Goal: Check status: Check status

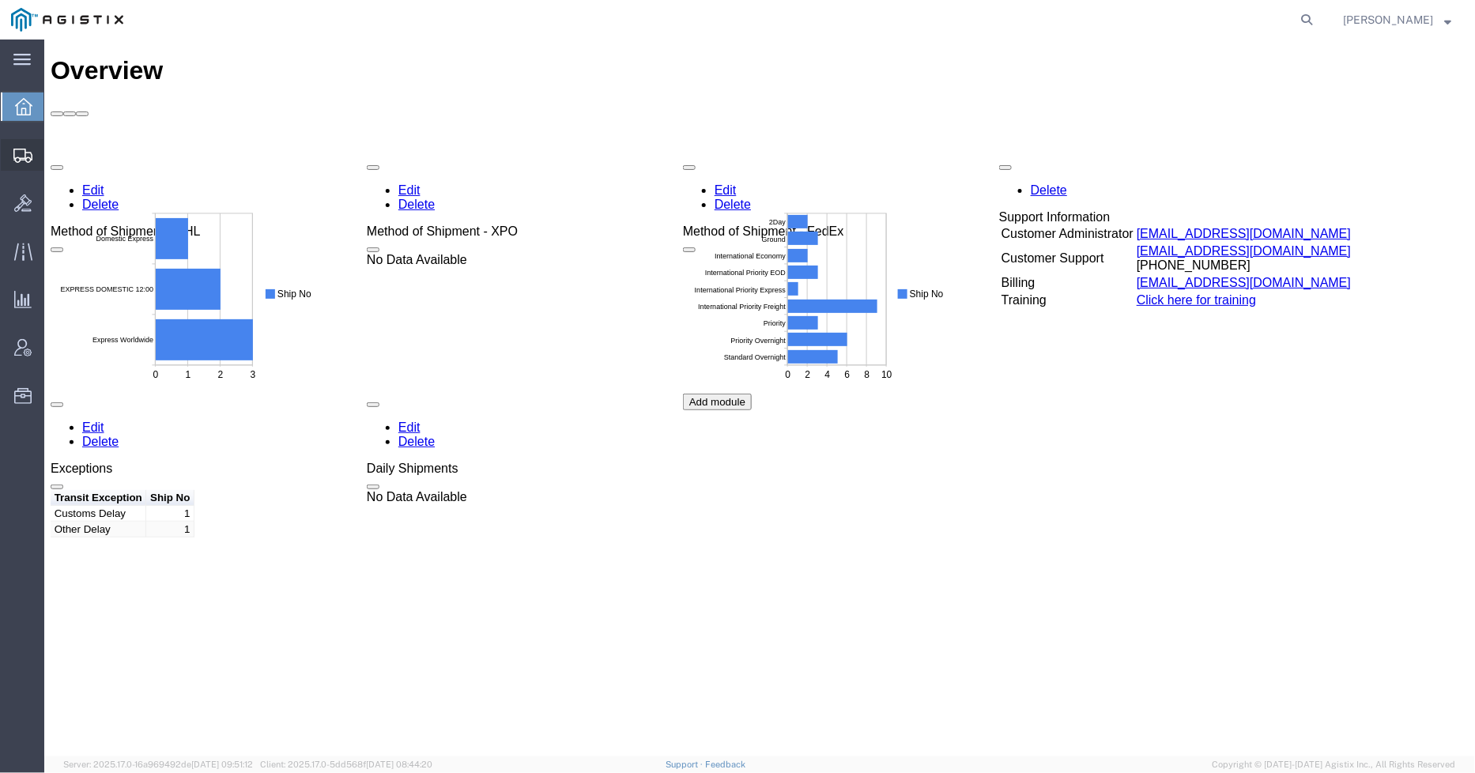
click at [24, 149] on icon at bounding box center [22, 156] width 19 height 14
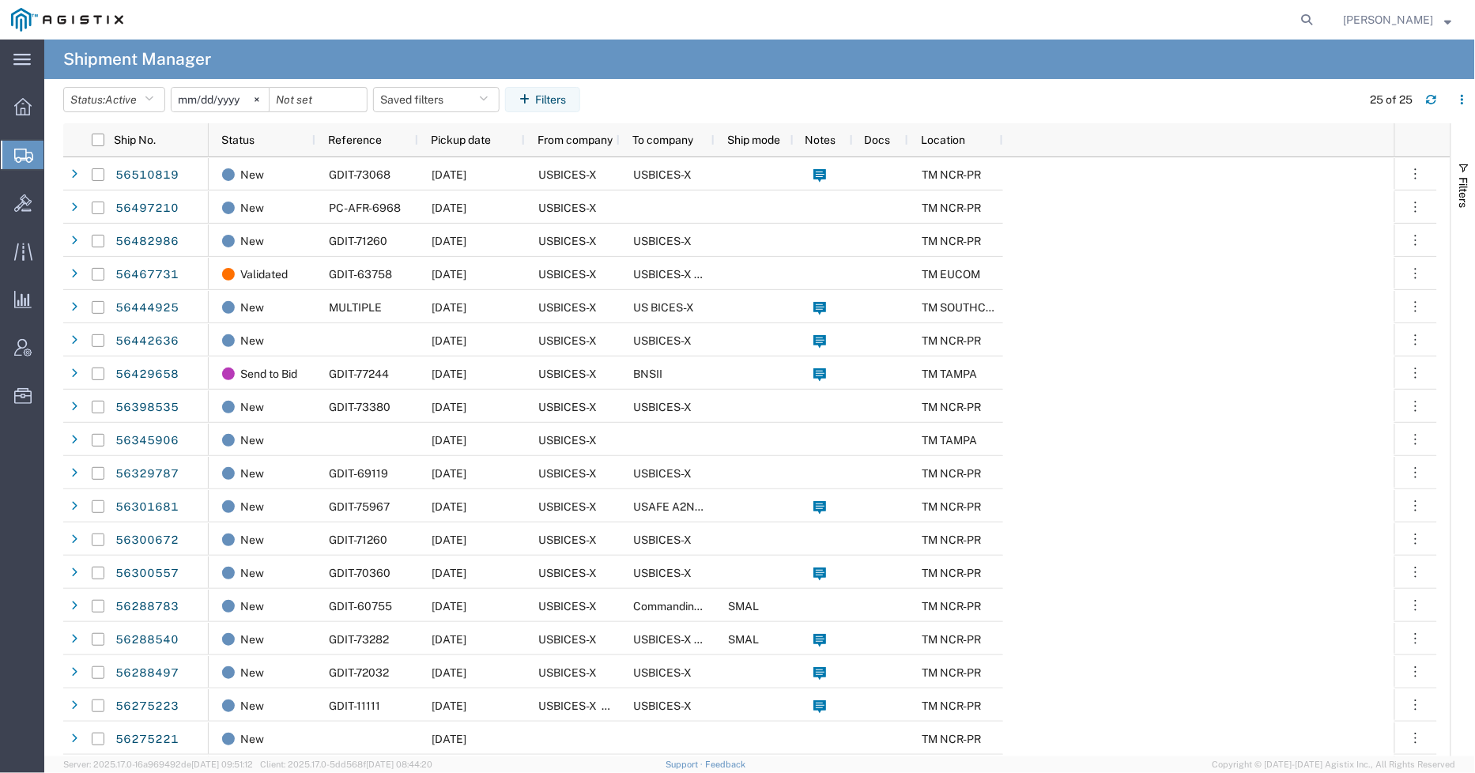
click at [24, 149] on icon at bounding box center [23, 156] width 19 height 14
click at [1310, 22] on icon at bounding box center [1307, 20] width 22 height 22
click at [1117, 13] on input "search" at bounding box center [1056, 20] width 481 height 38
paste input "9016797160"
click at [1317, 17] on icon at bounding box center [1307, 20] width 22 height 22
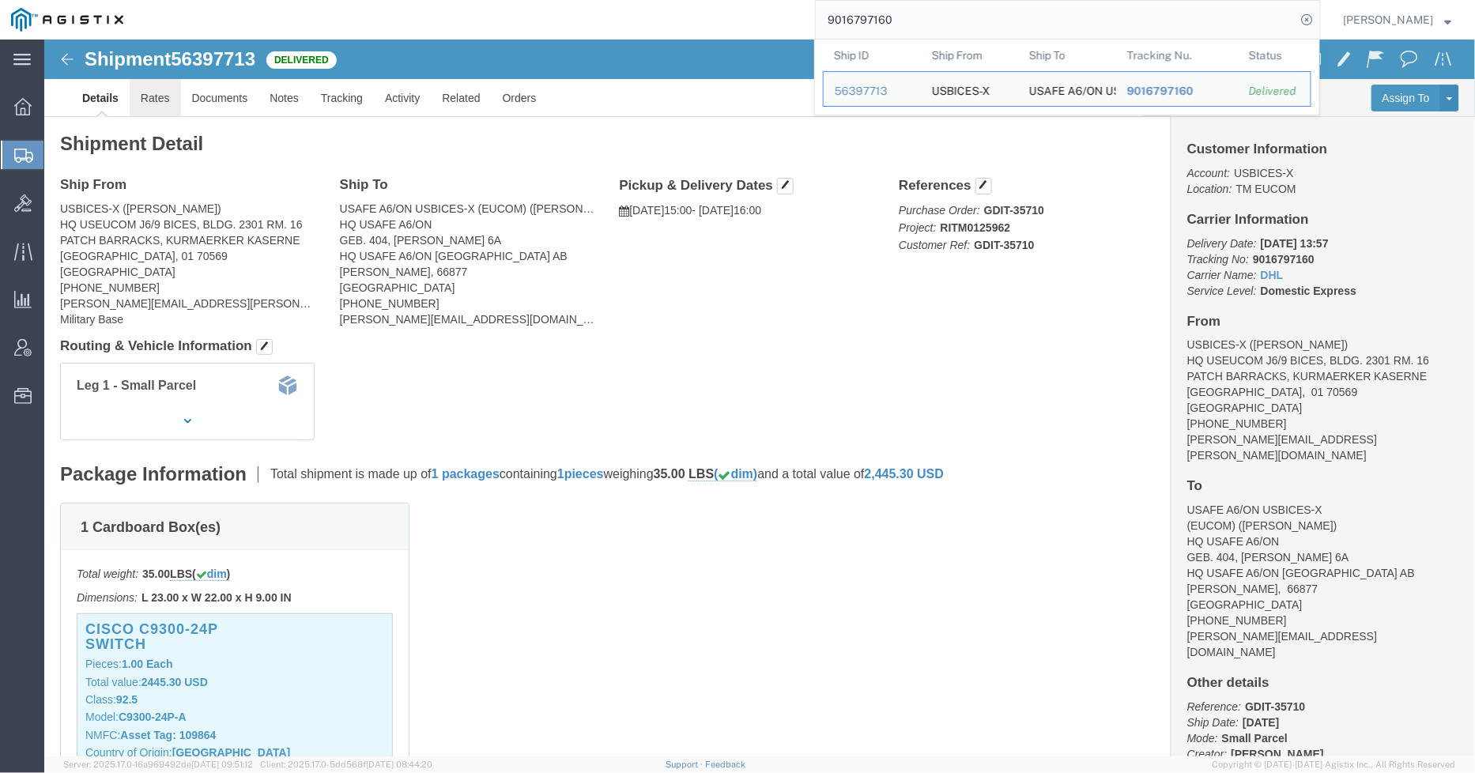
click link "Rates"
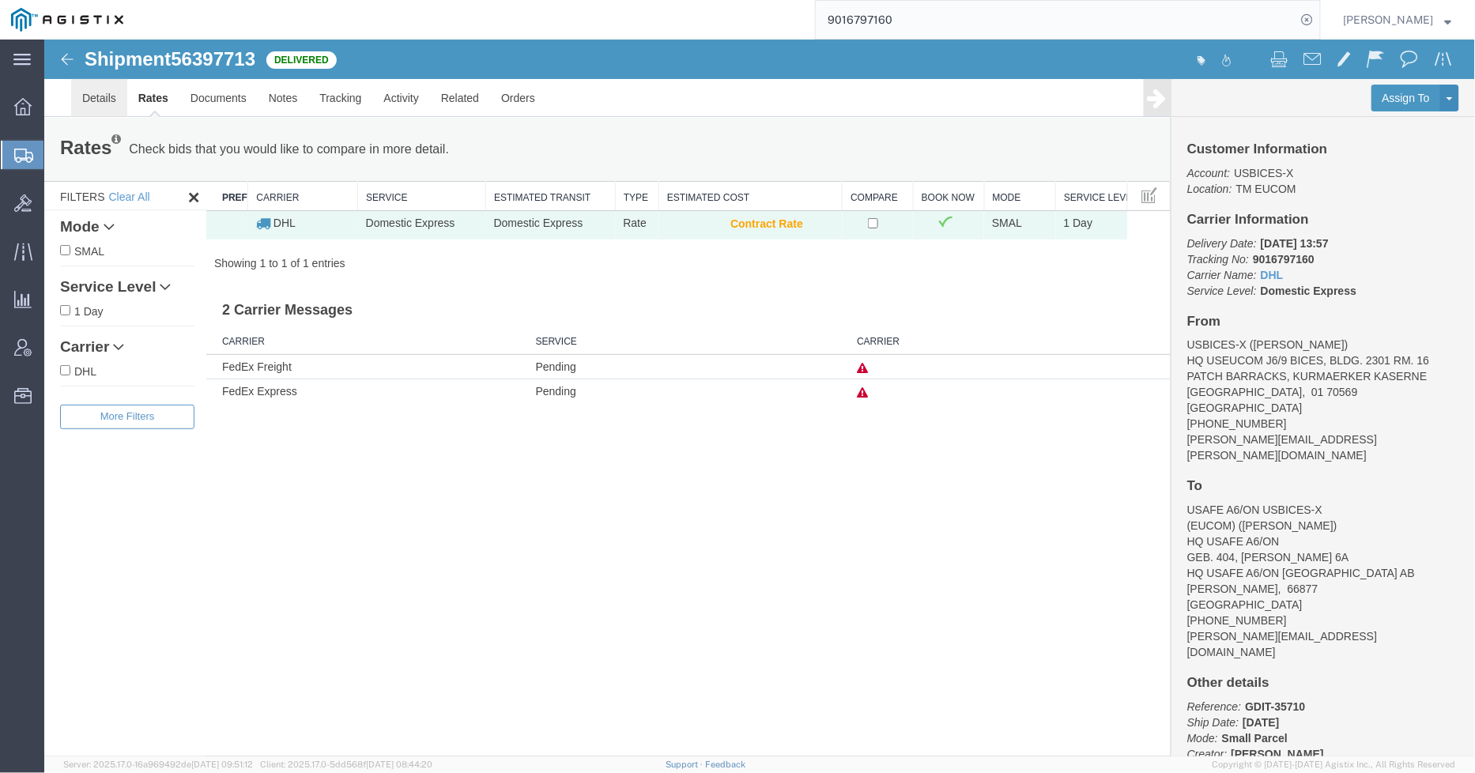
click at [99, 95] on link "Details" at bounding box center [98, 97] width 56 height 38
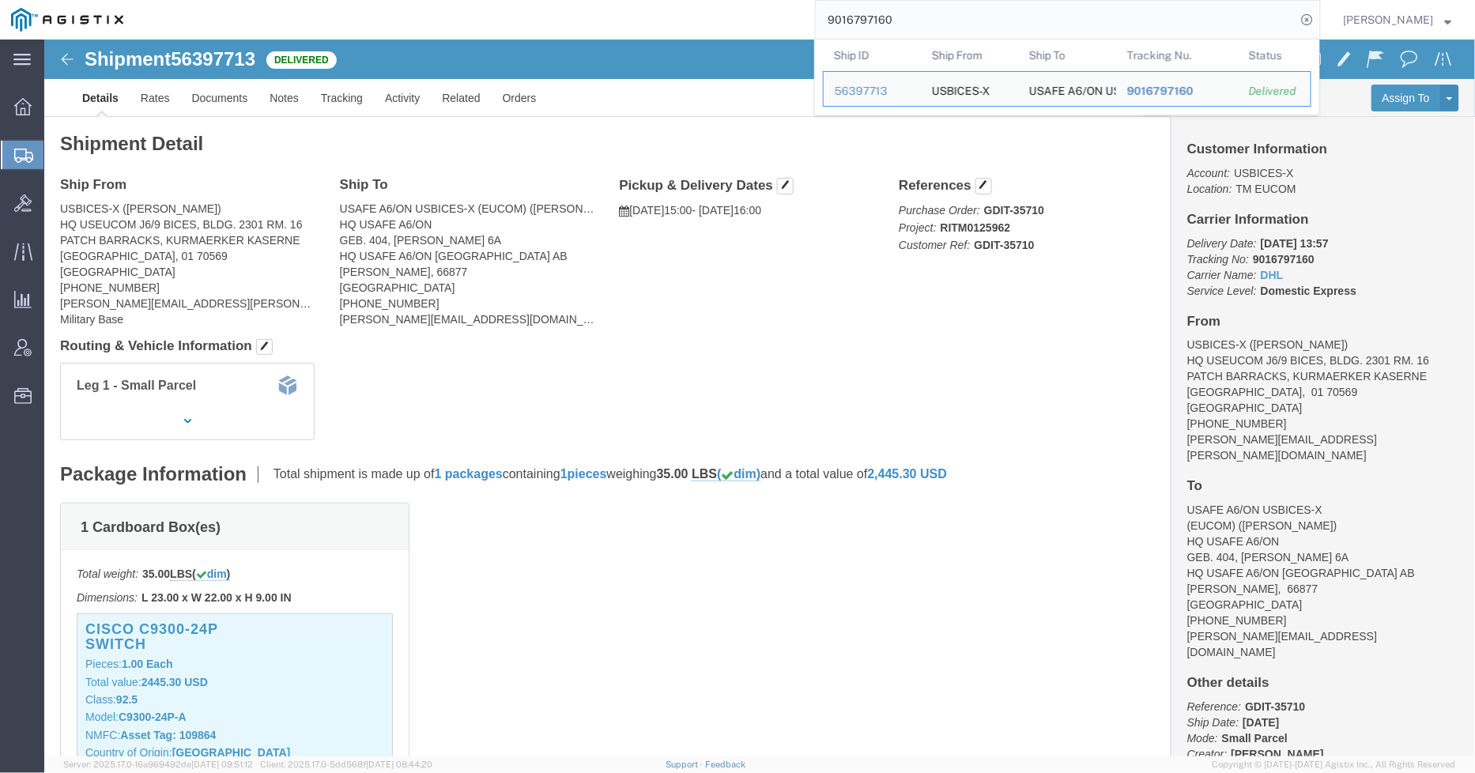
drag, startPoint x: 986, startPoint y: 14, endPoint x: 871, endPoint y: 17, distance: 115.4
click at [737, 26] on div "9016797160 Ship ID Ship From Ship To Tracking Nu. Status Ship ID 56397713 Ship …" at bounding box center [727, 20] width 1186 height 40
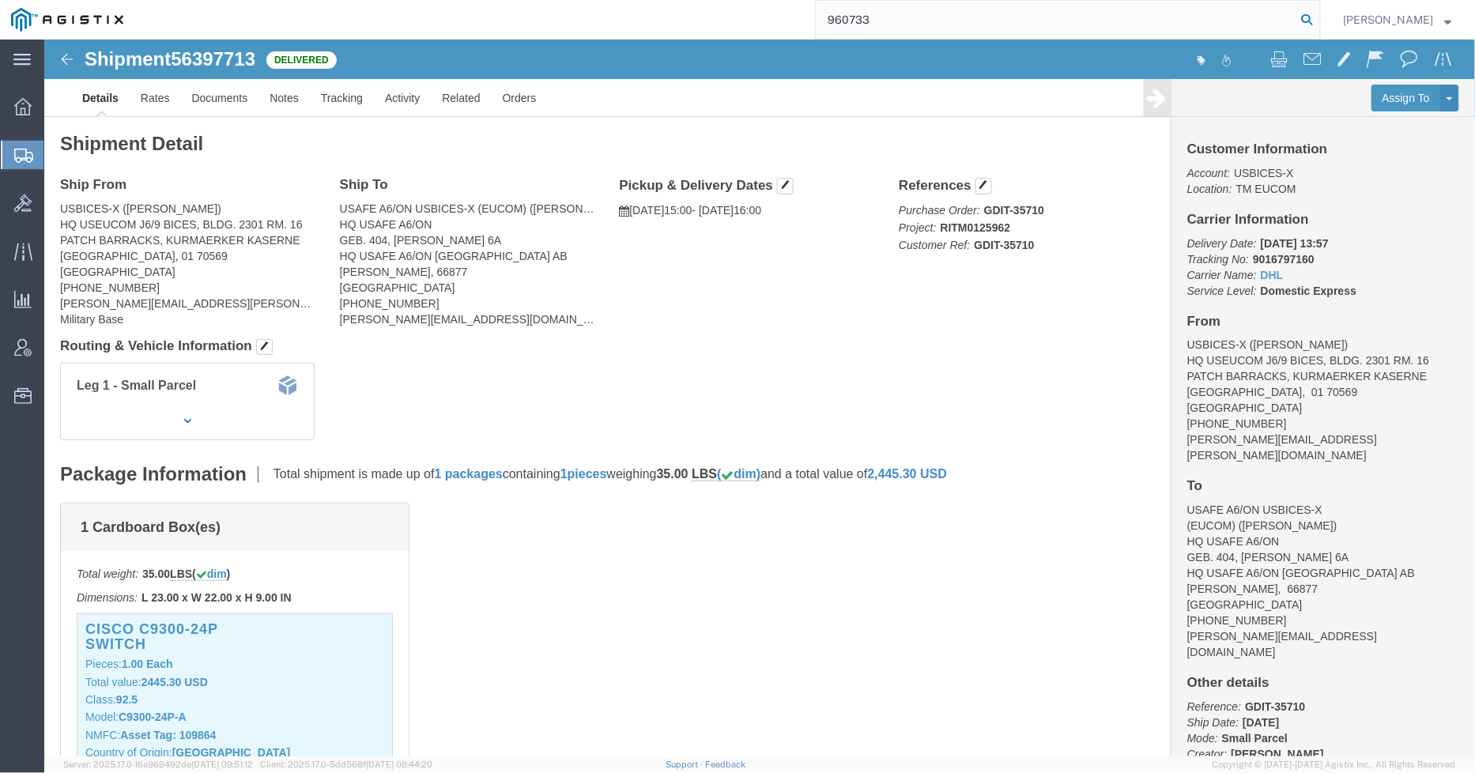
click at [1313, 14] on icon at bounding box center [1307, 20] width 22 height 22
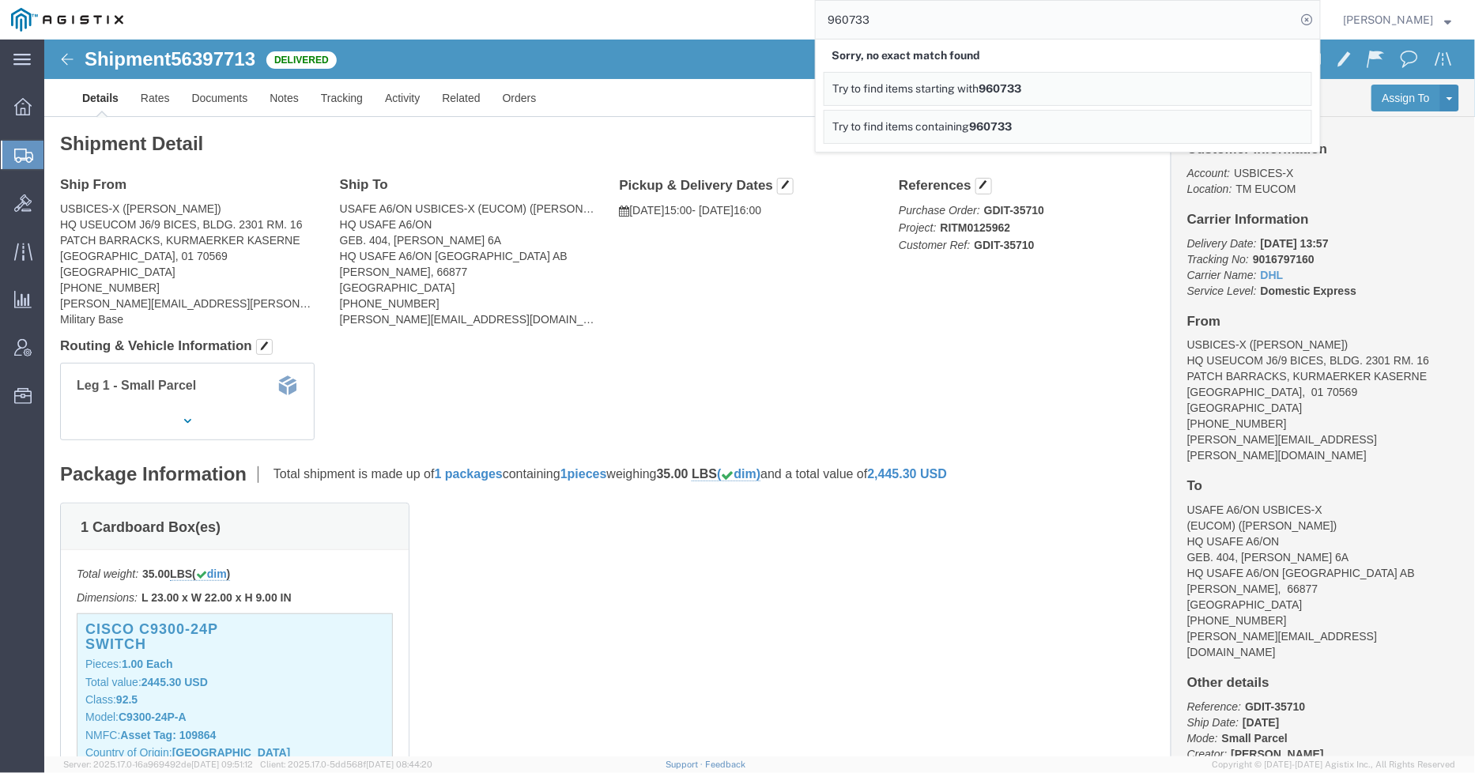
click at [968, 21] on input "960733" at bounding box center [1056, 20] width 481 height 38
paste input "960997"
click at [1310, 21] on icon at bounding box center [1307, 20] width 22 height 22
click at [931, 45] on div "Sorry, no exact match found" at bounding box center [1068, 56] width 488 height 32
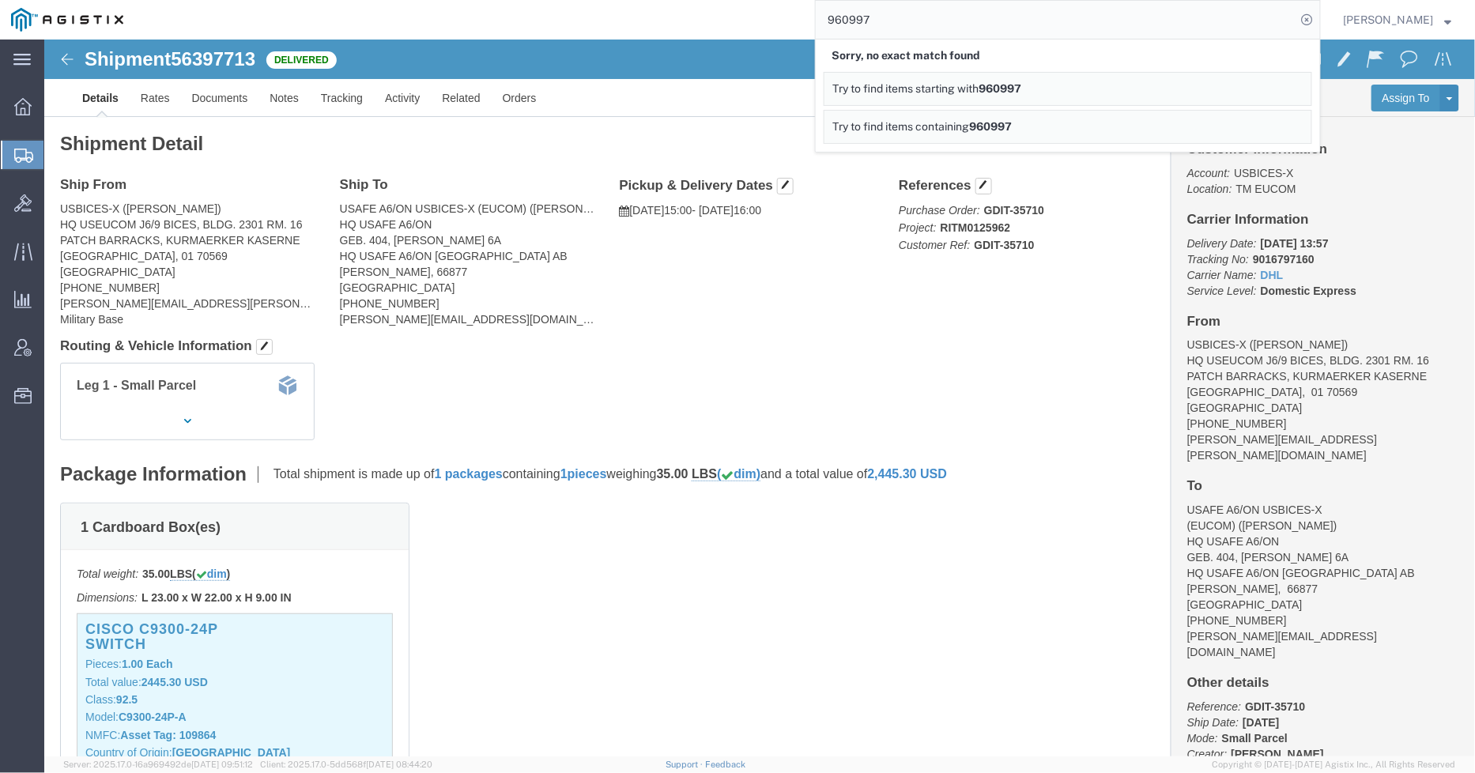
click at [930, 22] on input "960997" at bounding box center [1056, 20] width 481 height 38
paste input "39182670827"
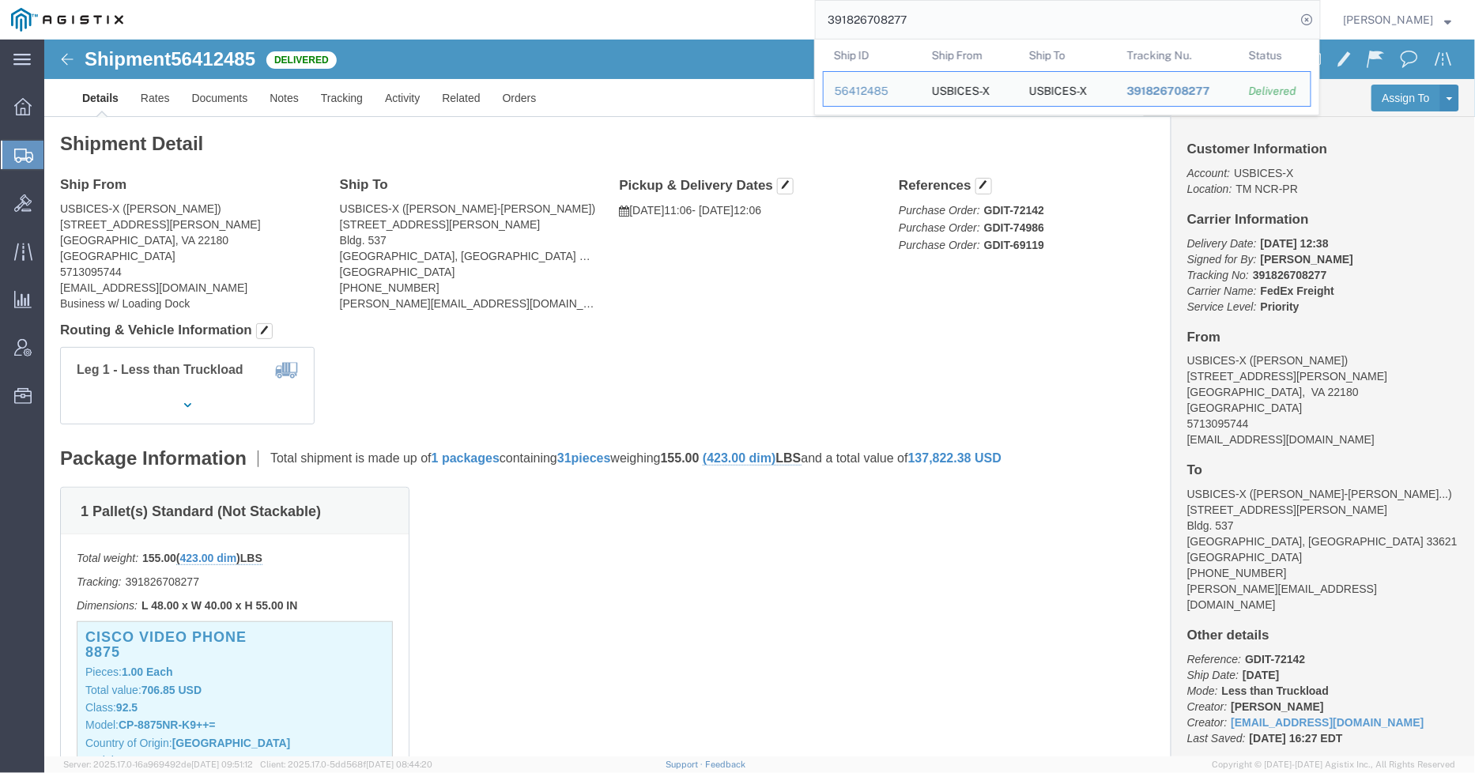
drag, startPoint x: 903, startPoint y: 21, endPoint x: 765, endPoint y: 20, distance: 137.5
click at [765, 20] on div "391826708277 Ship ID Ship From Ship To Tracking Nu. Status Ship ID 56412485 Shi…" at bounding box center [727, 20] width 1186 height 40
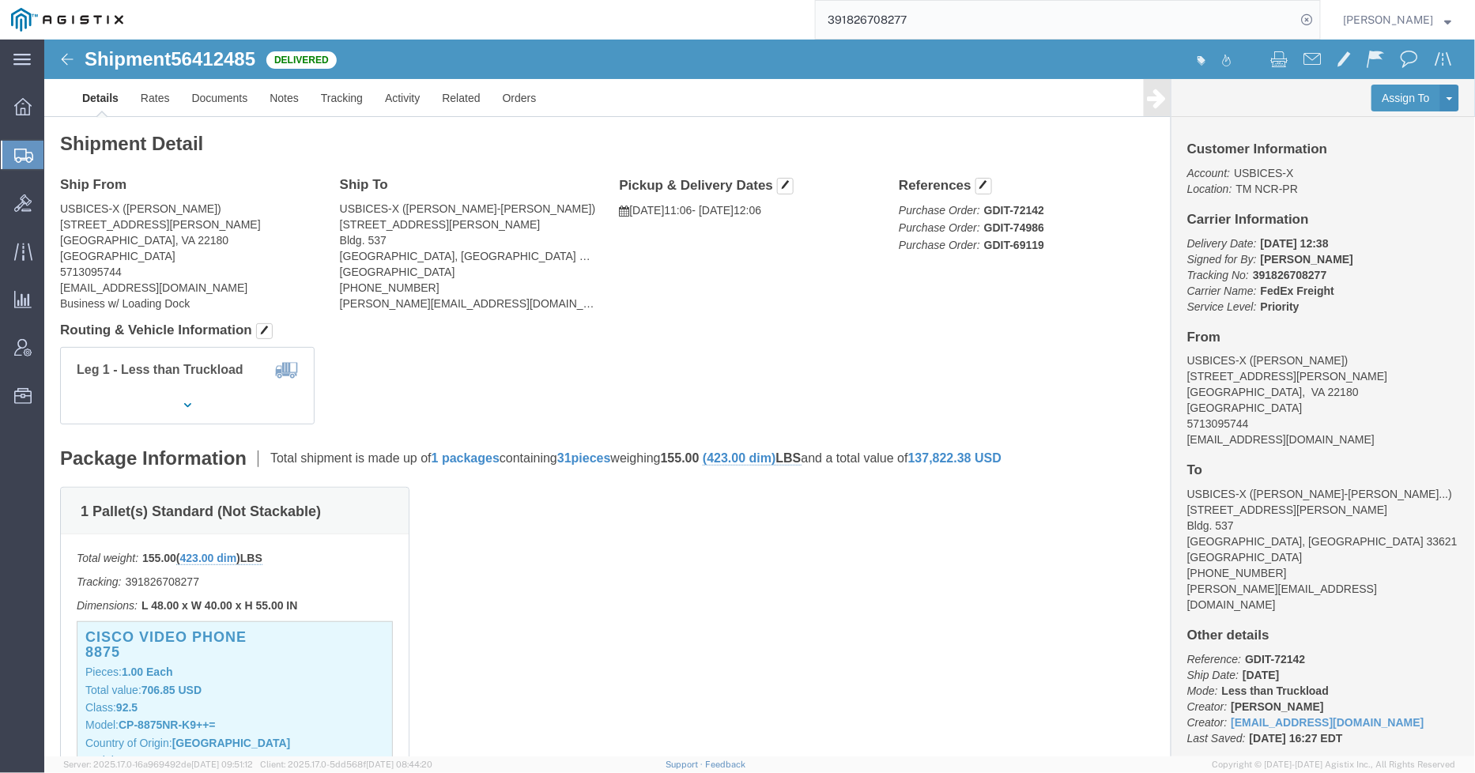
paste input "391792002624"
click at [1313, 18] on icon at bounding box center [1307, 20] width 22 height 22
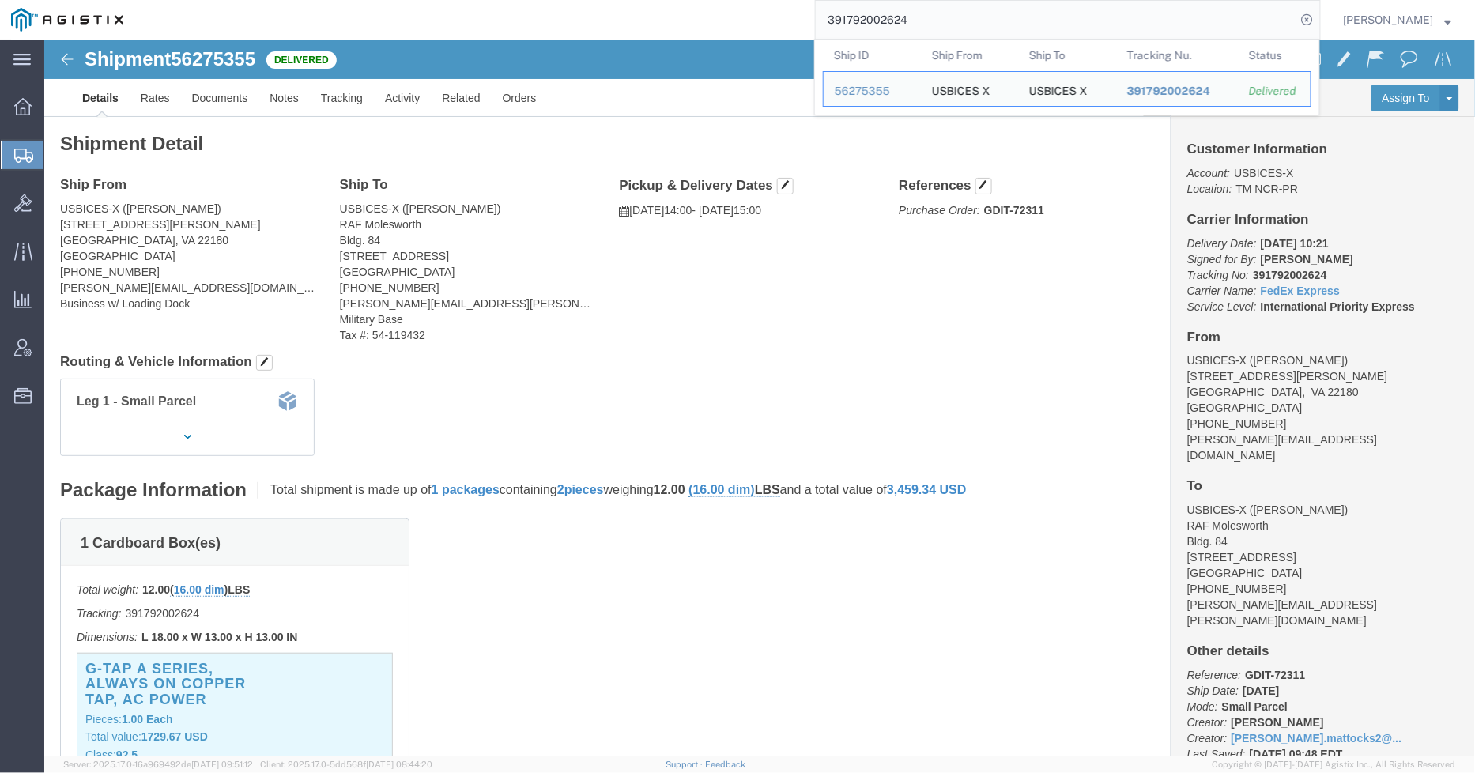
drag, startPoint x: 863, startPoint y: 10, endPoint x: 793, endPoint y: 6, distance: 70.5
click at [793, 6] on div "391792002624 Ship ID Ship From Ship To Tracking Nu. Status Ship ID 56275355 Shi…" at bounding box center [727, 20] width 1186 height 40
paste input "391323527653"
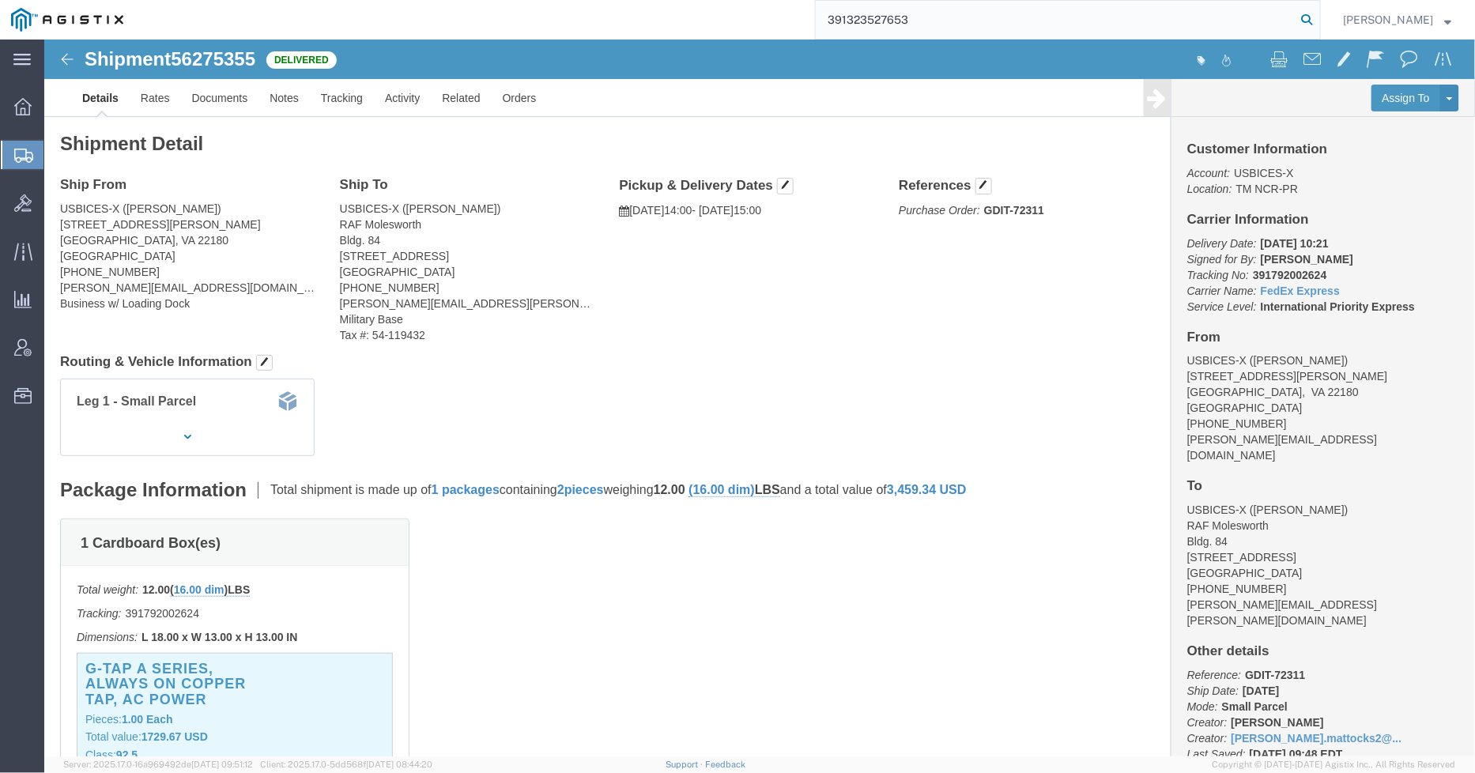
click at [1312, 19] on icon at bounding box center [1307, 20] width 22 height 22
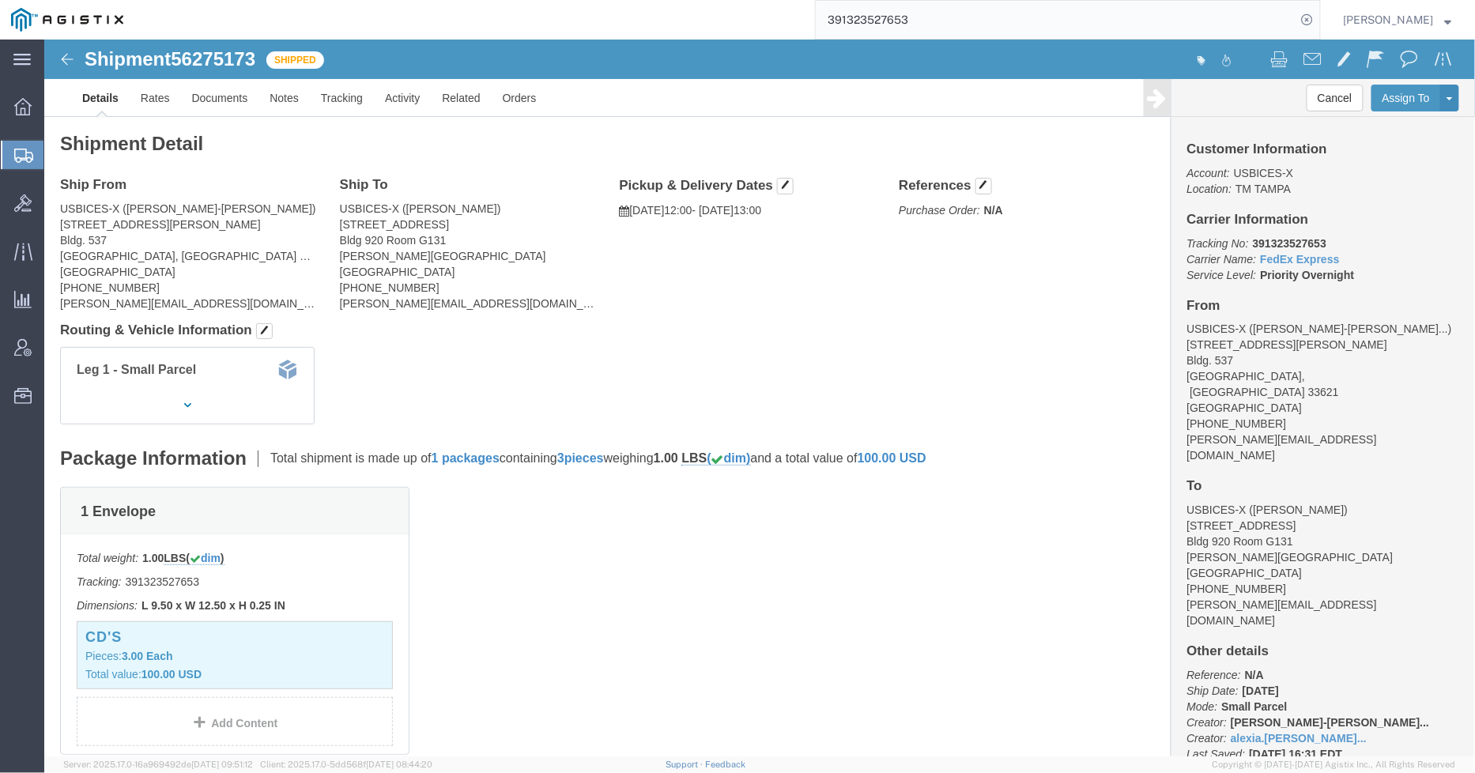
click at [1158, 17] on input "391323527653" at bounding box center [1056, 20] width 481 height 38
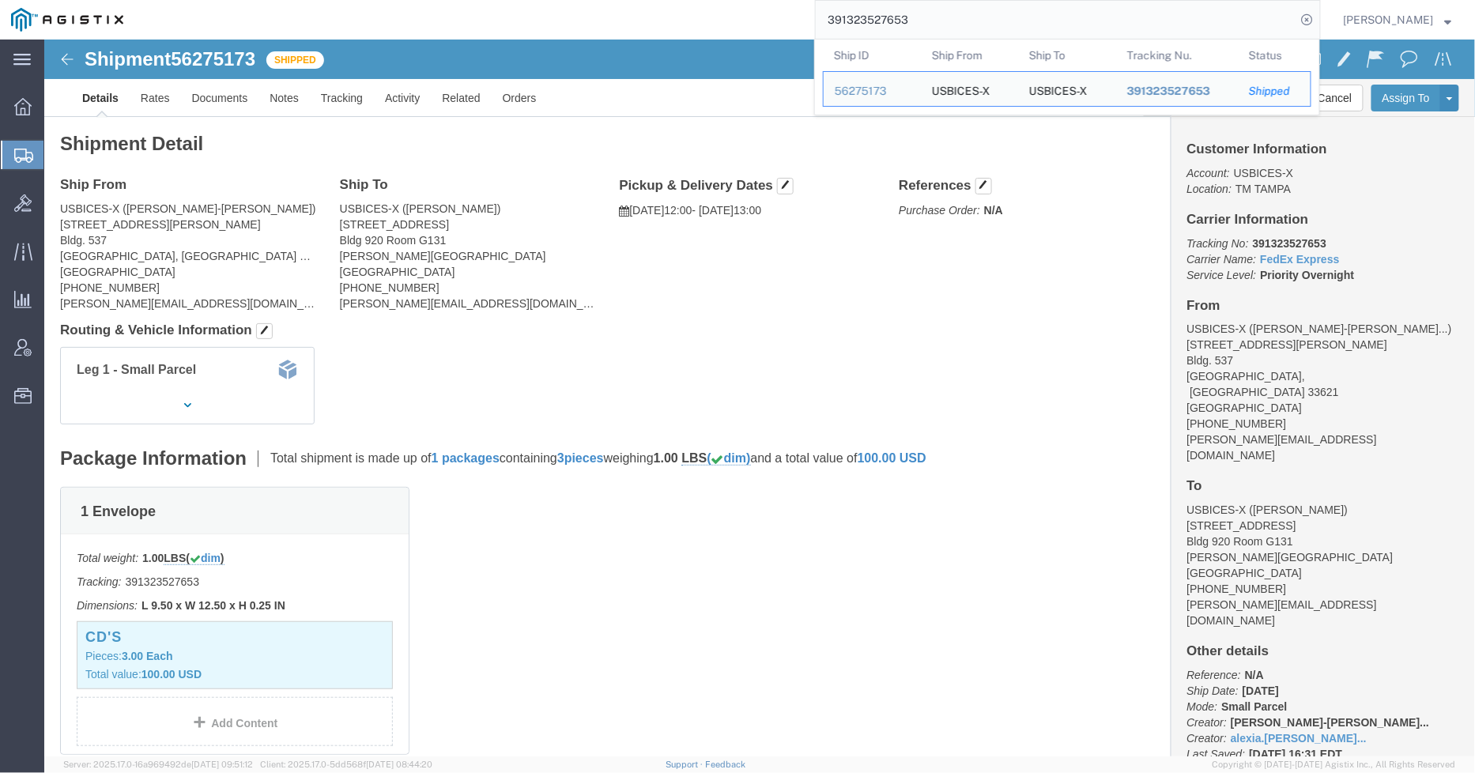
click at [1157, 17] on input "391323527653" at bounding box center [1056, 20] width 481 height 38
paste input "391078824915"
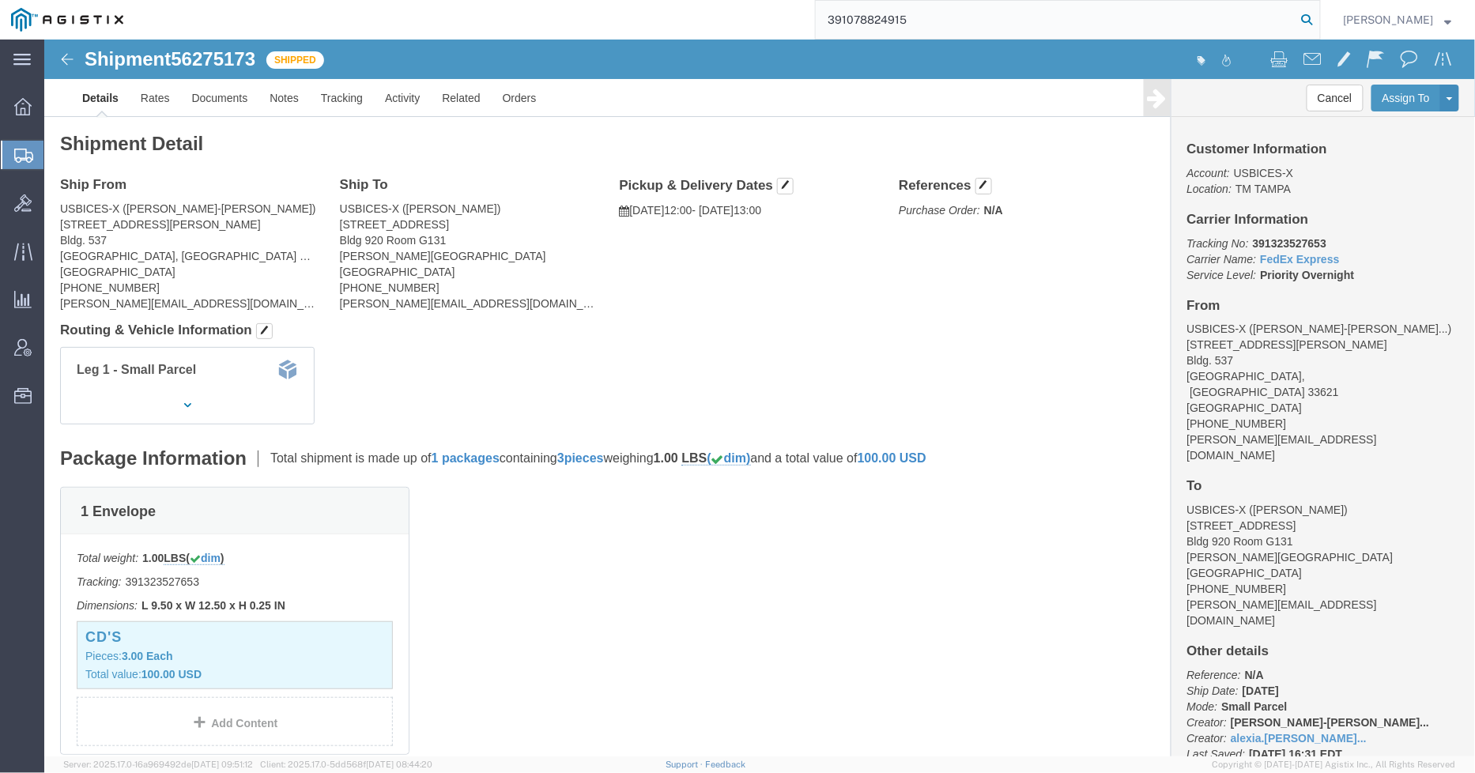
click at [1315, 20] on icon at bounding box center [1307, 20] width 22 height 22
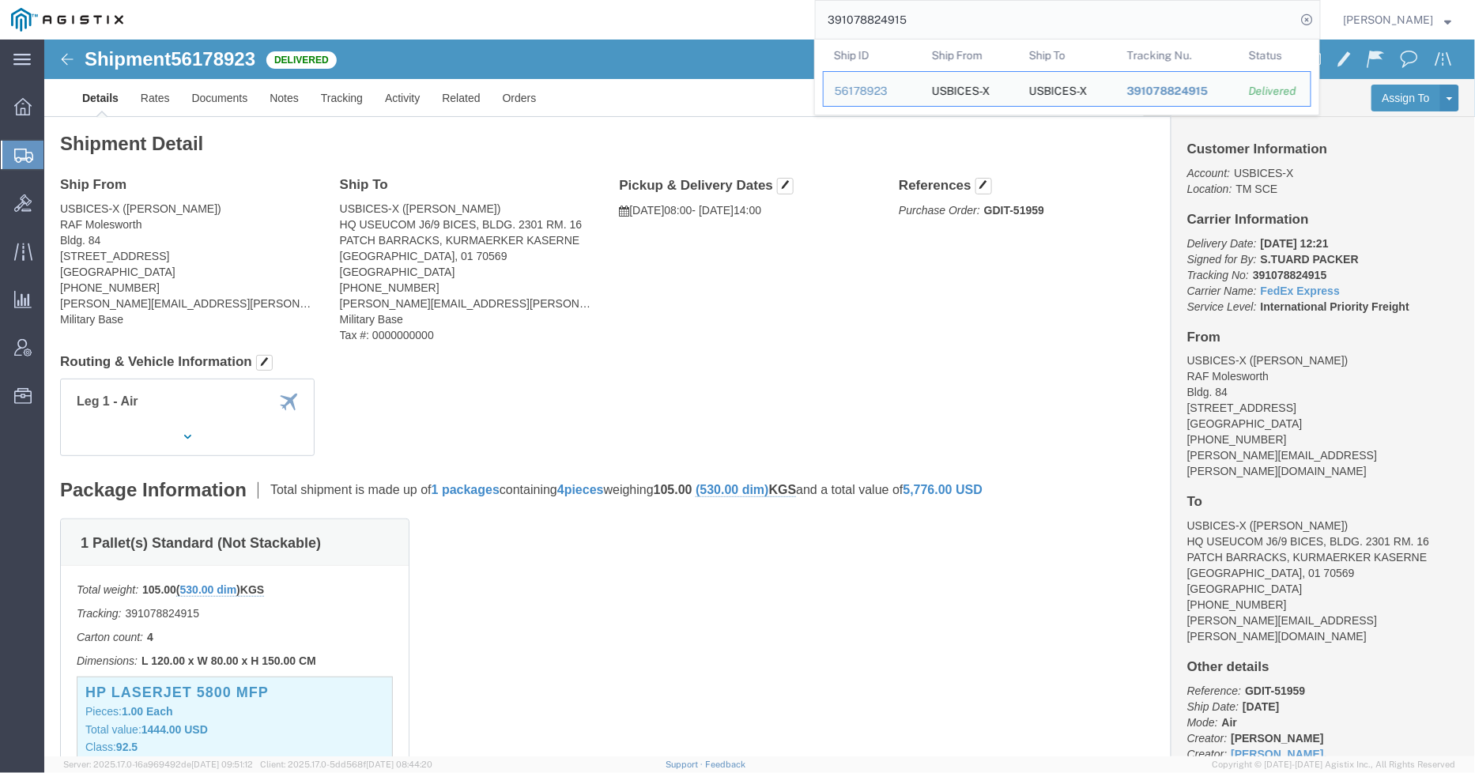
click at [947, 9] on input "391078824915" at bounding box center [1056, 20] width 481 height 38
paste input "391533706830"
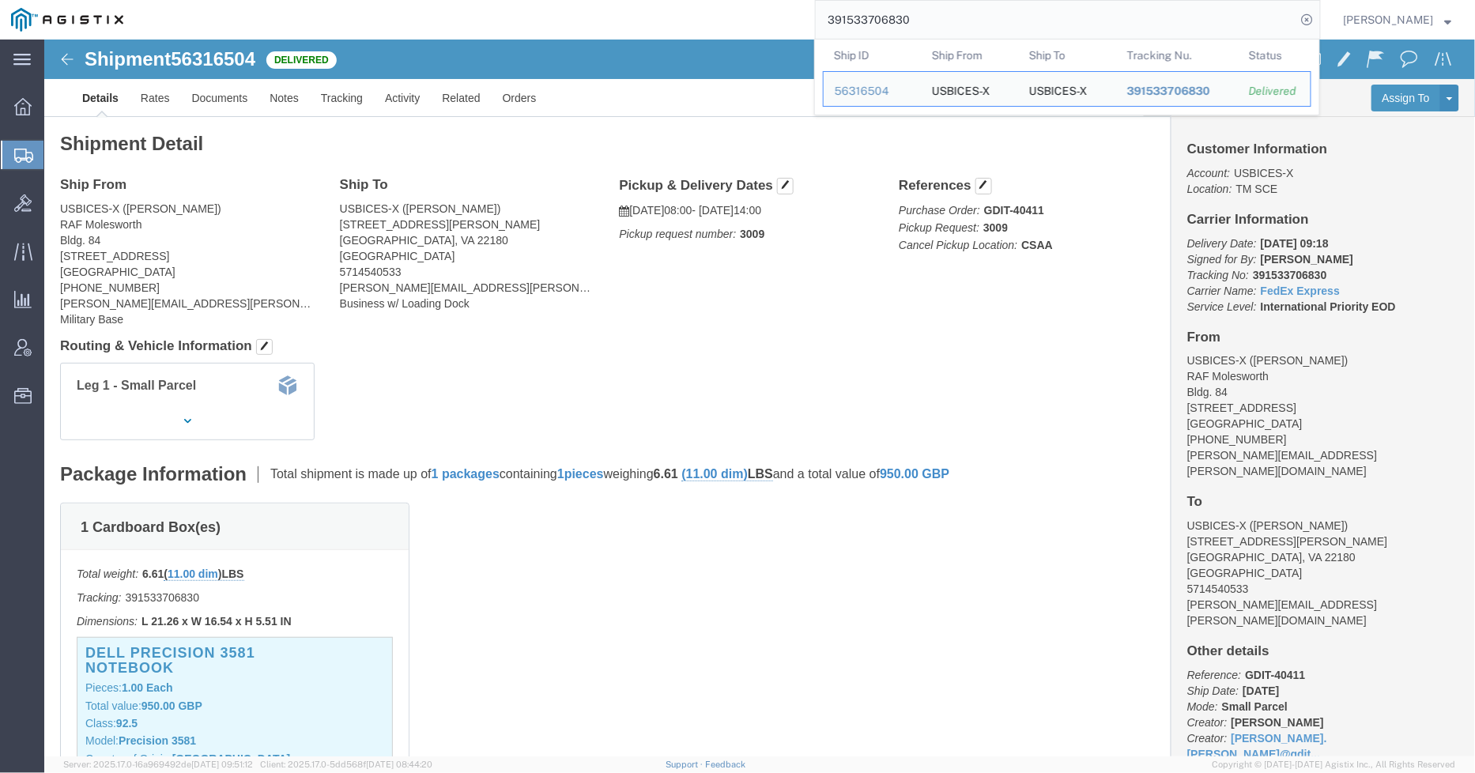
click at [749, 32] on div "391533706830 Ship ID Ship From Ship To Tracking Nu. Status Ship ID 56316504 Shi…" at bounding box center [727, 20] width 1186 height 40
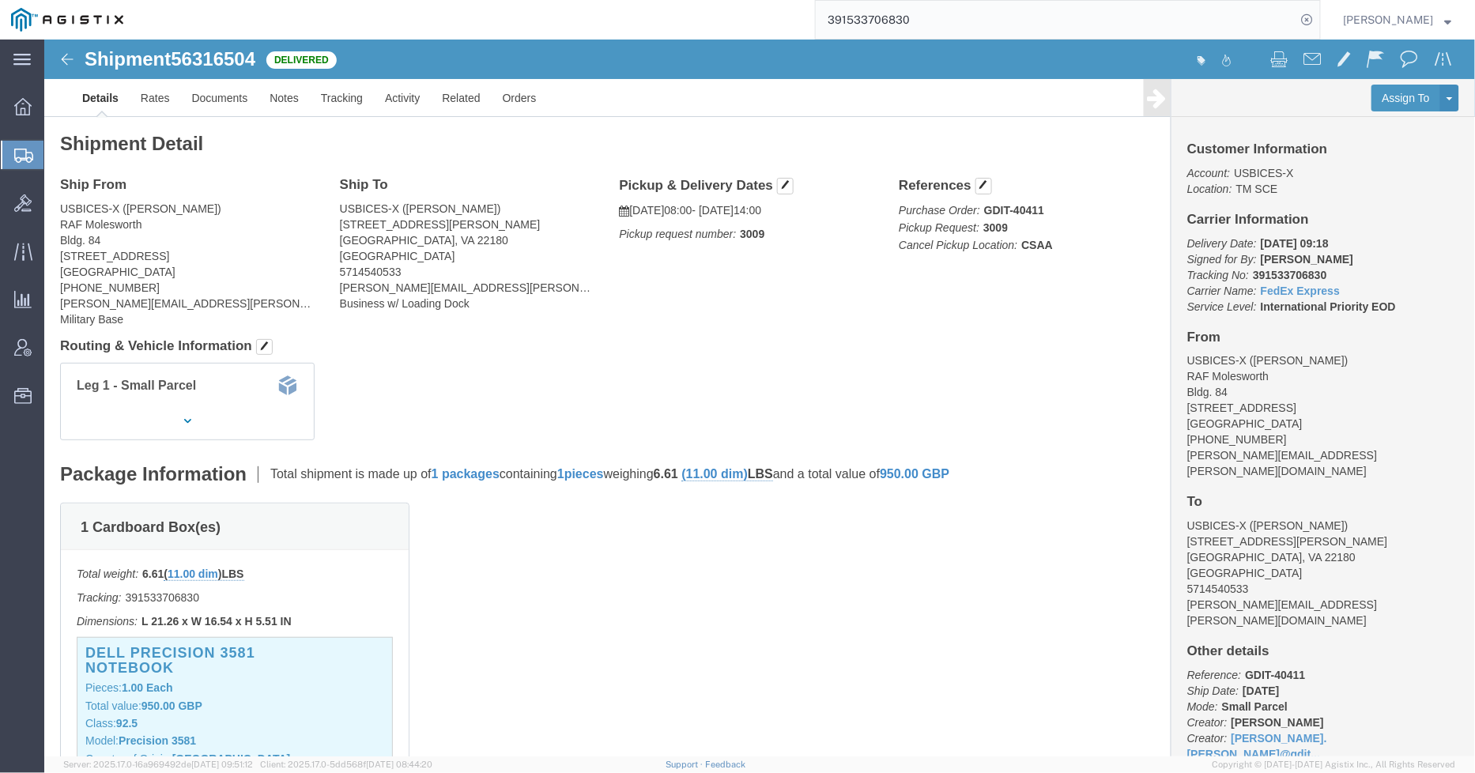
paste input "391729324912"
click at [1313, 13] on icon at bounding box center [1307, 20] width 22 height 22
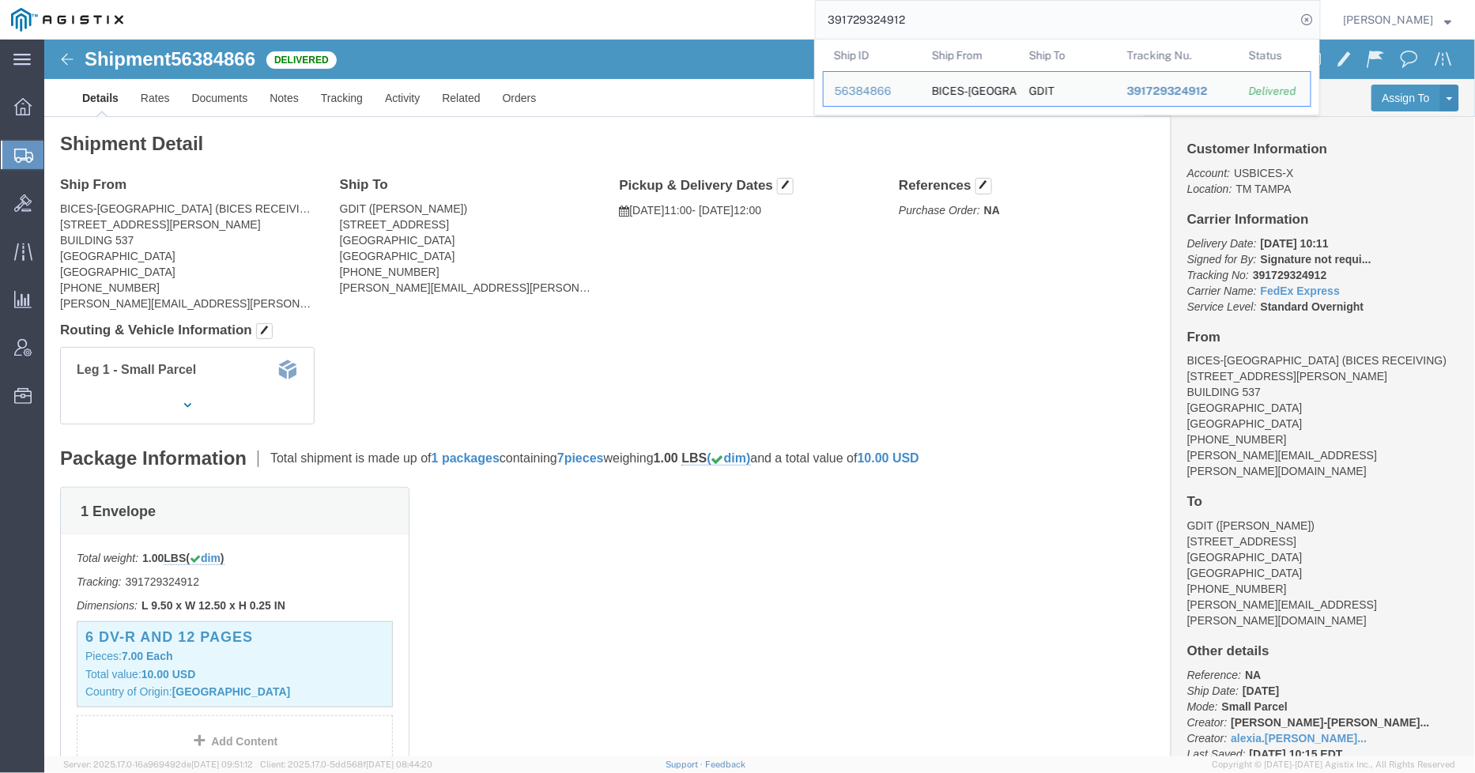
drag, startPoint x: 822, startPoint y: 16, endPoint x: 702, endPoint y: 13, distance: 120.2
click at [702, 13] on div "391729324912 Ship ID Ship From Ship To Tracking Nu. Status Ship ID 56384866 Shi…" at bounding box center [727, 20] width 1186 height 40
paste input "391747087046"
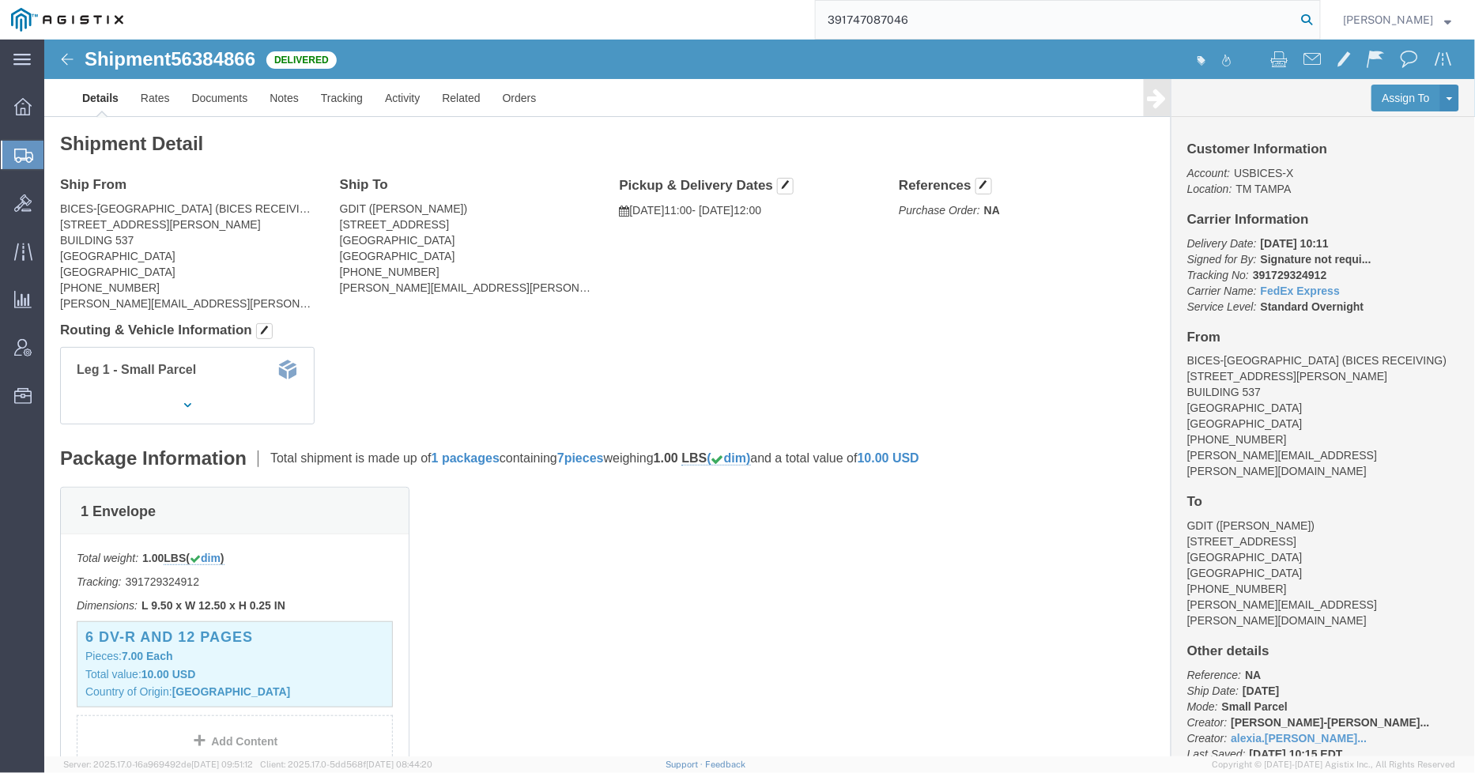
click at [1317, 25] on icon at bounding box center [1307, 20] width 22 height 22
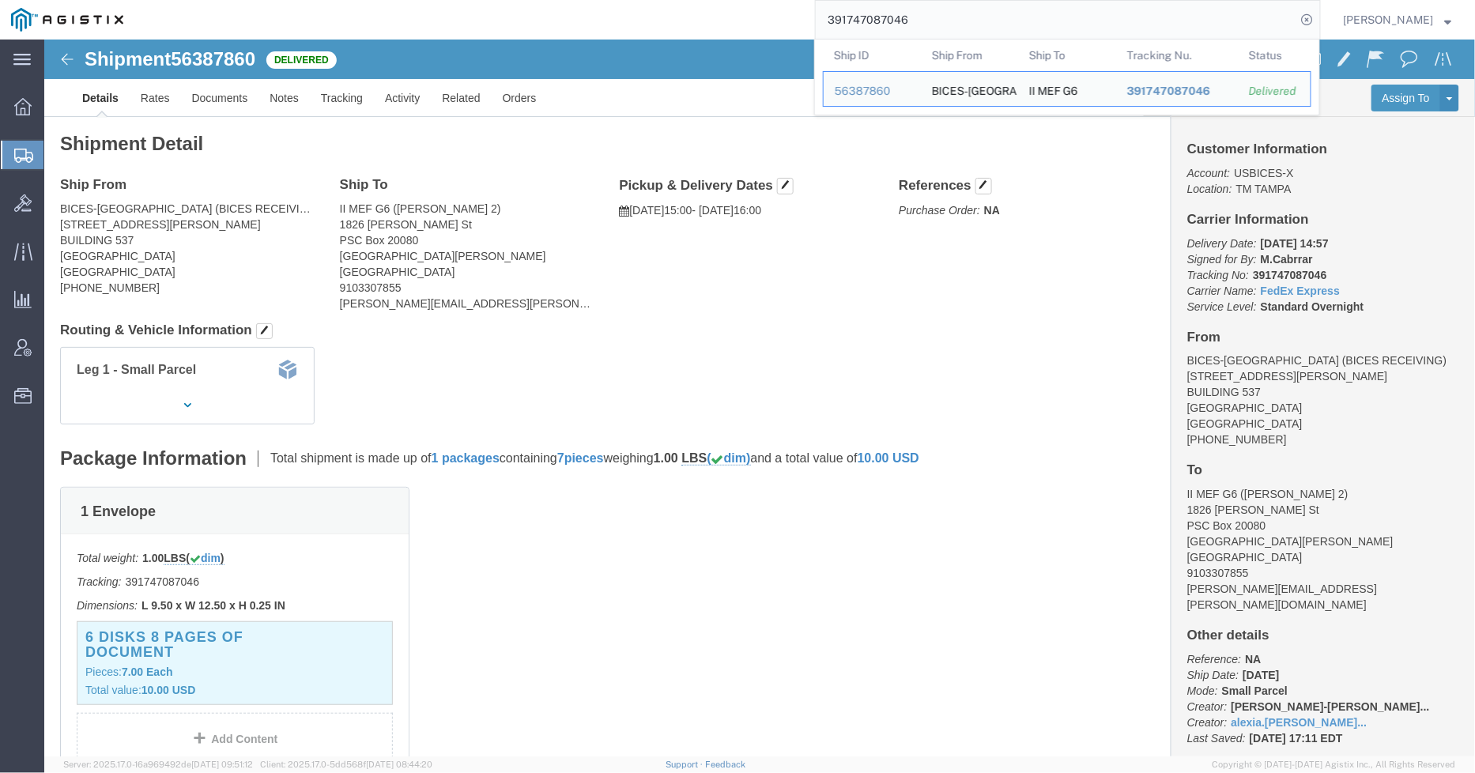
drag, startPoint x: 947, startPoint y: 17, endPoint x: 743, endPoint y: 22, distance: 204.0
click at [743, 22] on div "391747087046 Ship ID Ship From Ship To Tracking Nu. Status Ship ID 56387860 Shi…" at bounding box center [727, 20] width 1186 height 40
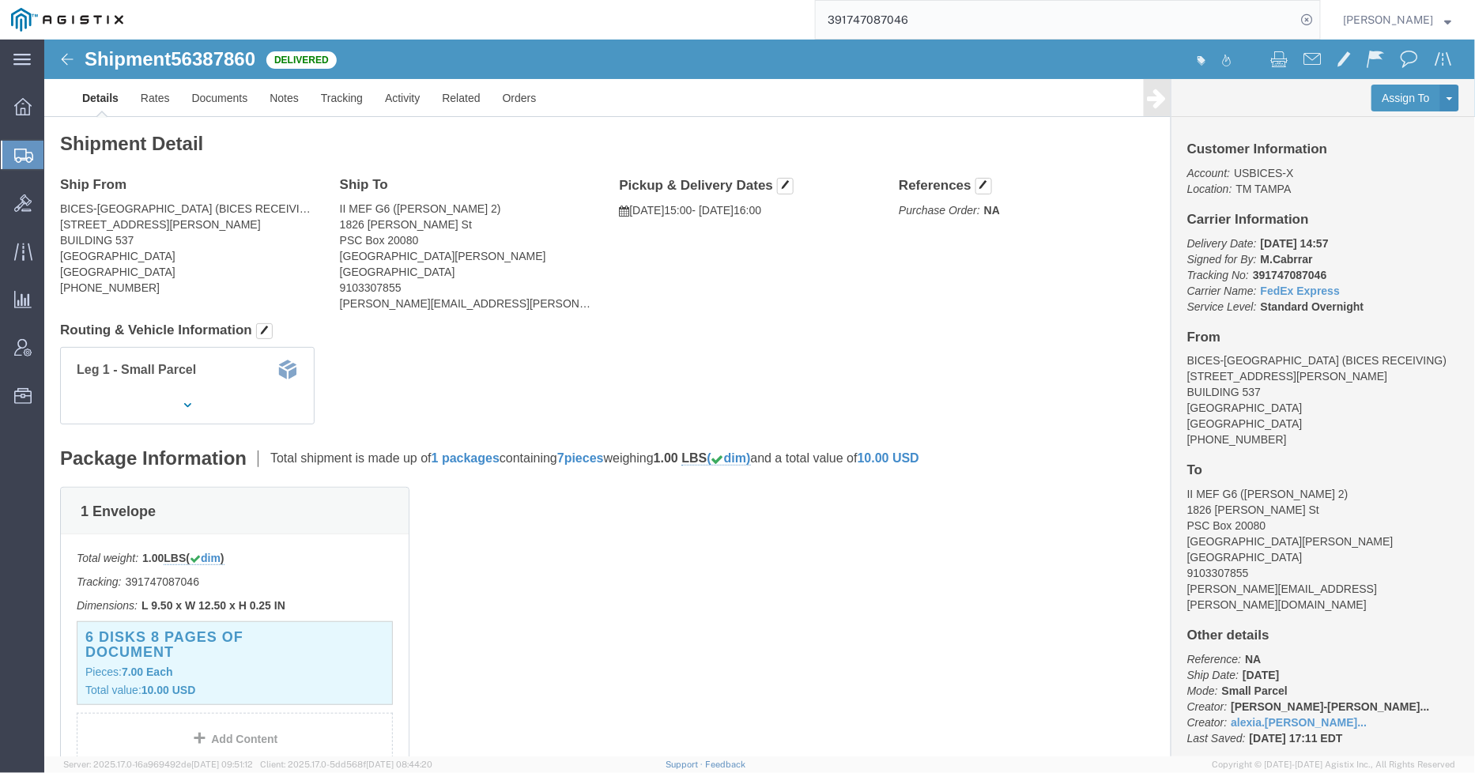
paste input "391379411301"
click at [1310, 17] on icon at bounding box center [1307, 20] width 22 height 22
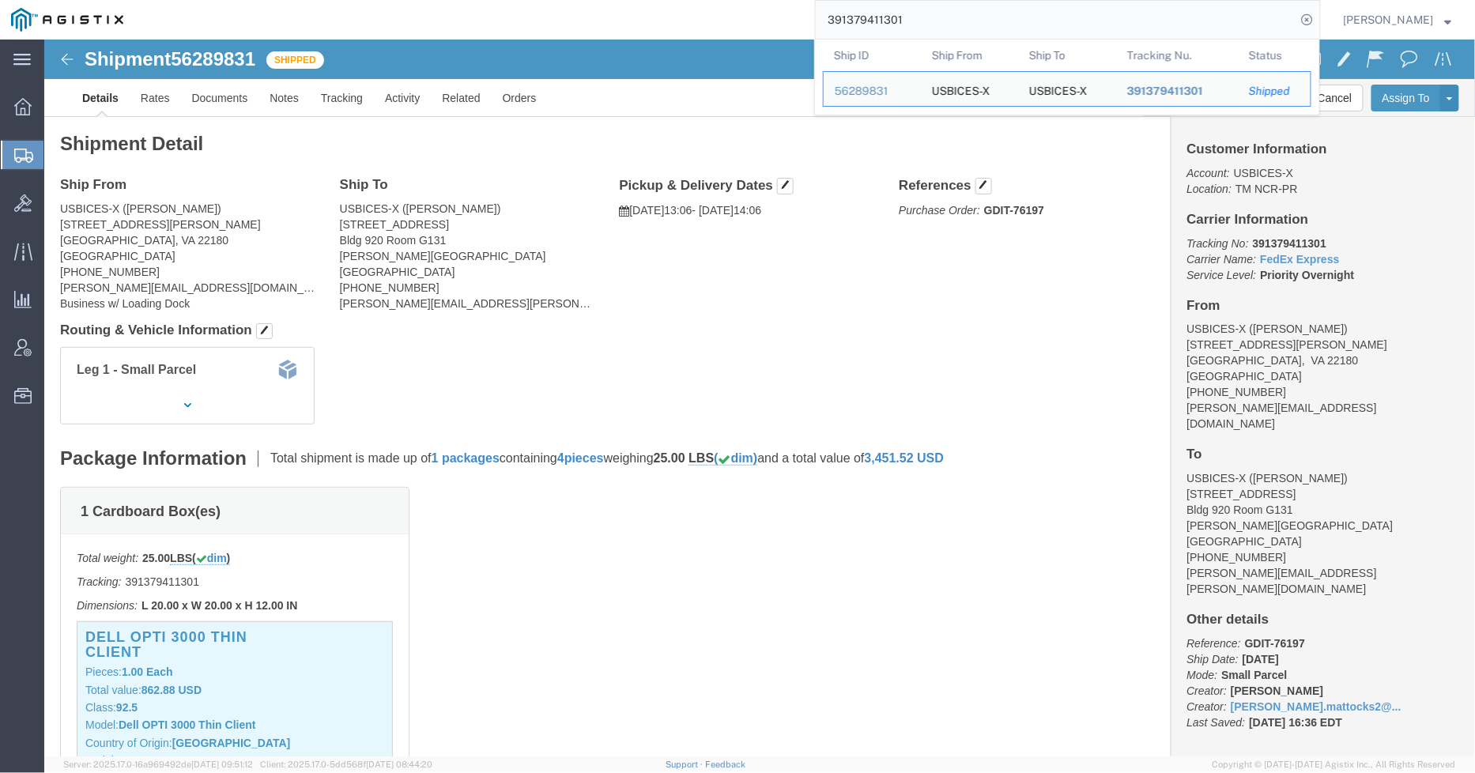
drag, startPoint x: 929, startPoint y: 29, endPoint x: 724, endPoint y: 25, distance: 205.6
click at [724, 25] on div "391379411301 Ship ID Ship From Ship To Tracking Nu. Status Ship ID 56289831 Shi…" at bounding box center [727, 20] width 1186 height 40
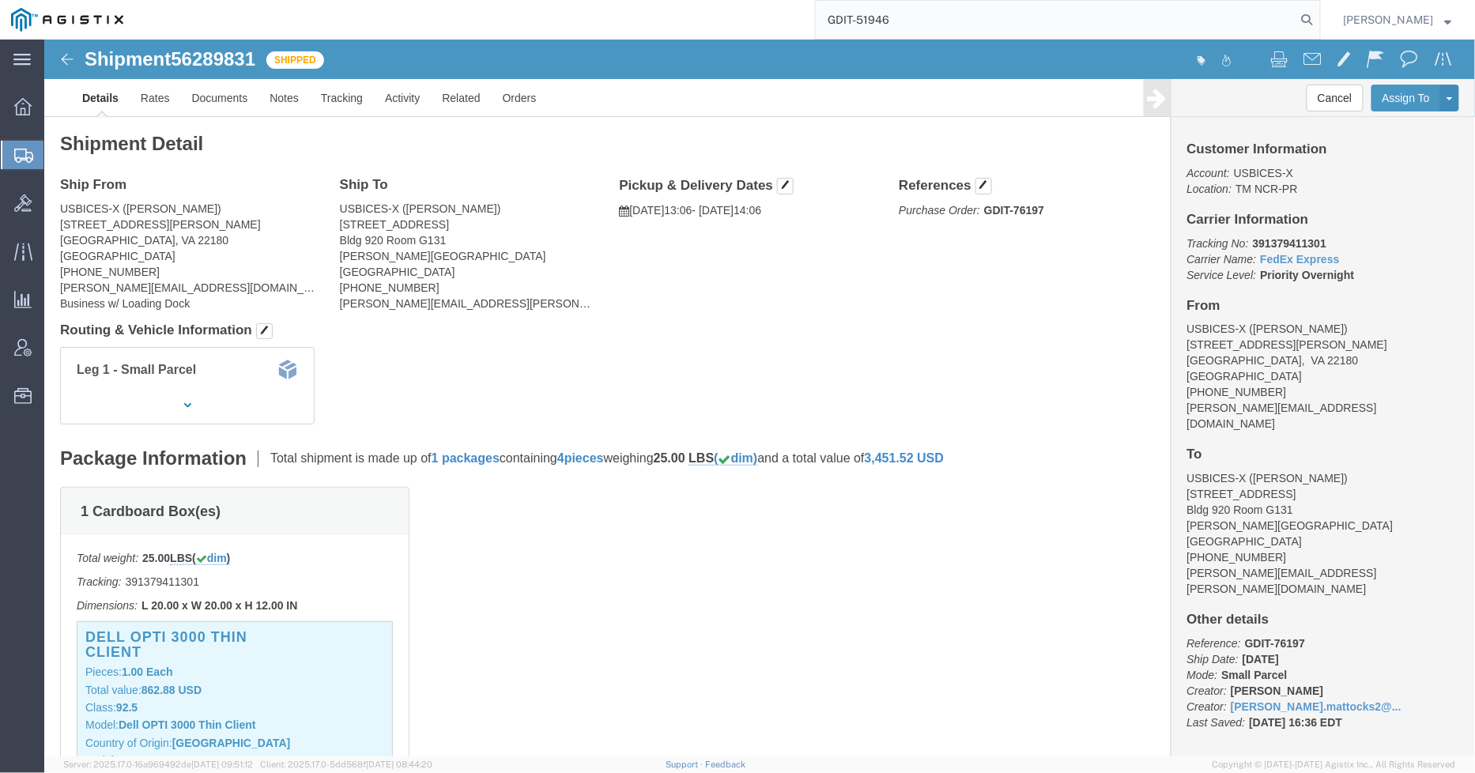
type input "GDIT-51946"
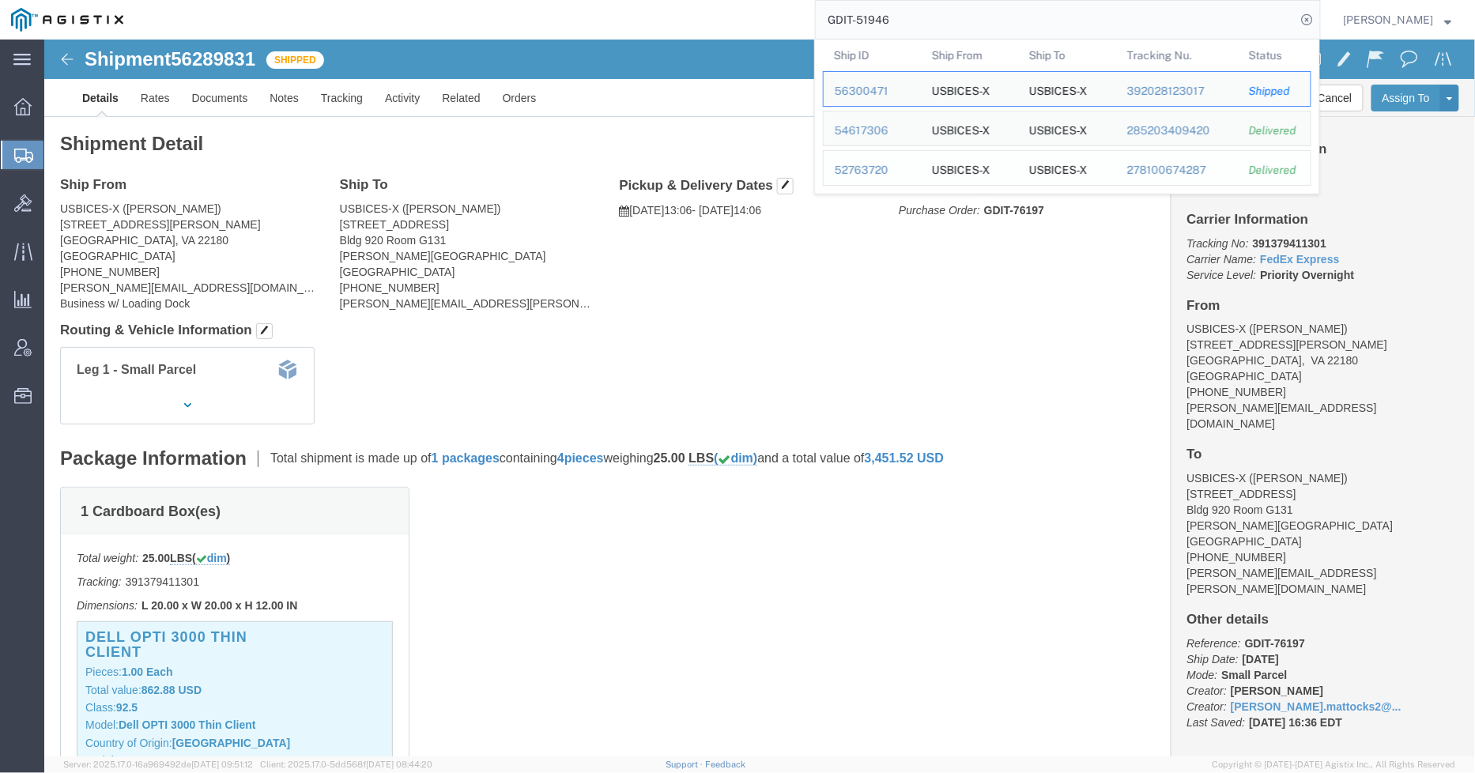
click at [865, 172] on div "52763720" at bounding box center [872, 170] width 75 height 17
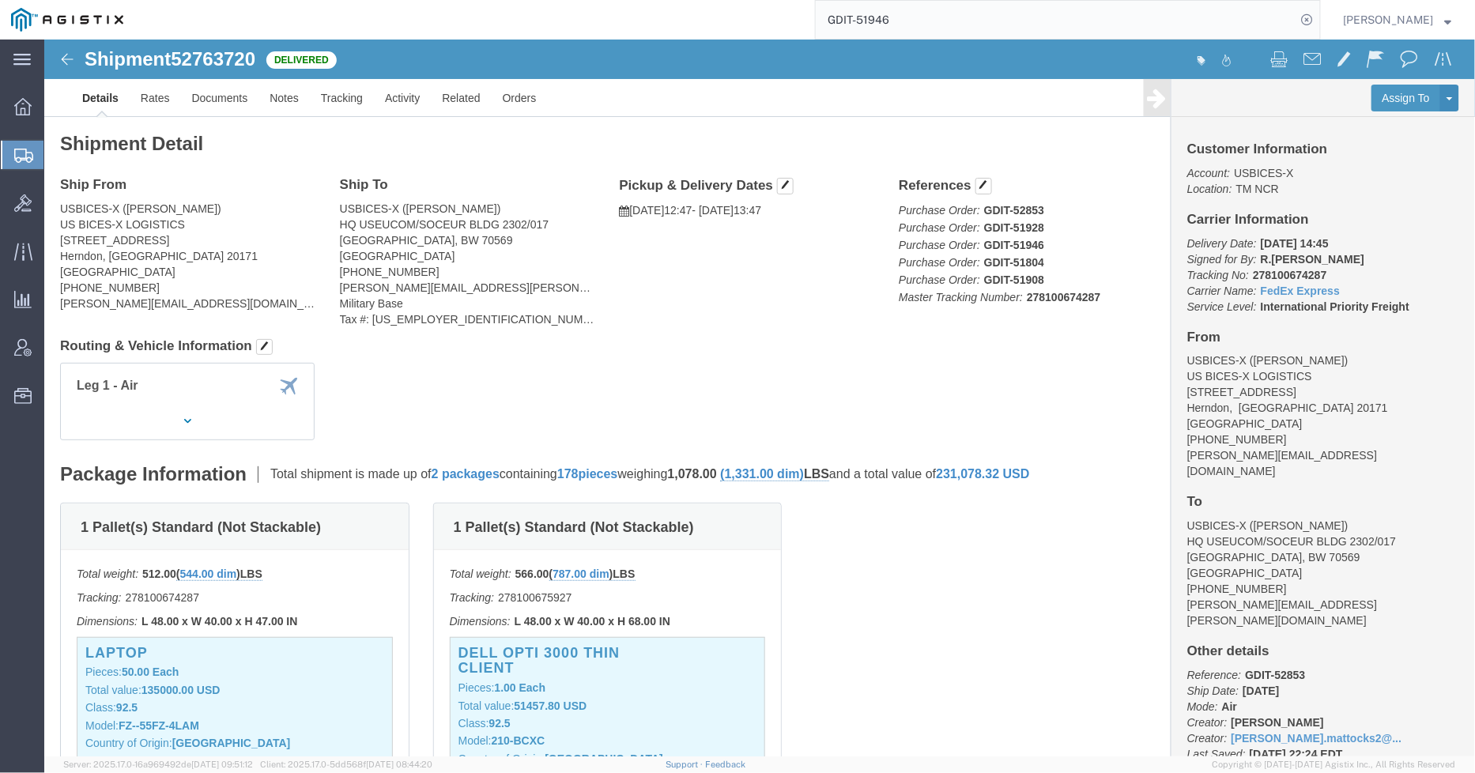
click at [933, 16] on input "GDIT-51946" at bounding box center [1056, 20] width 481 height 38
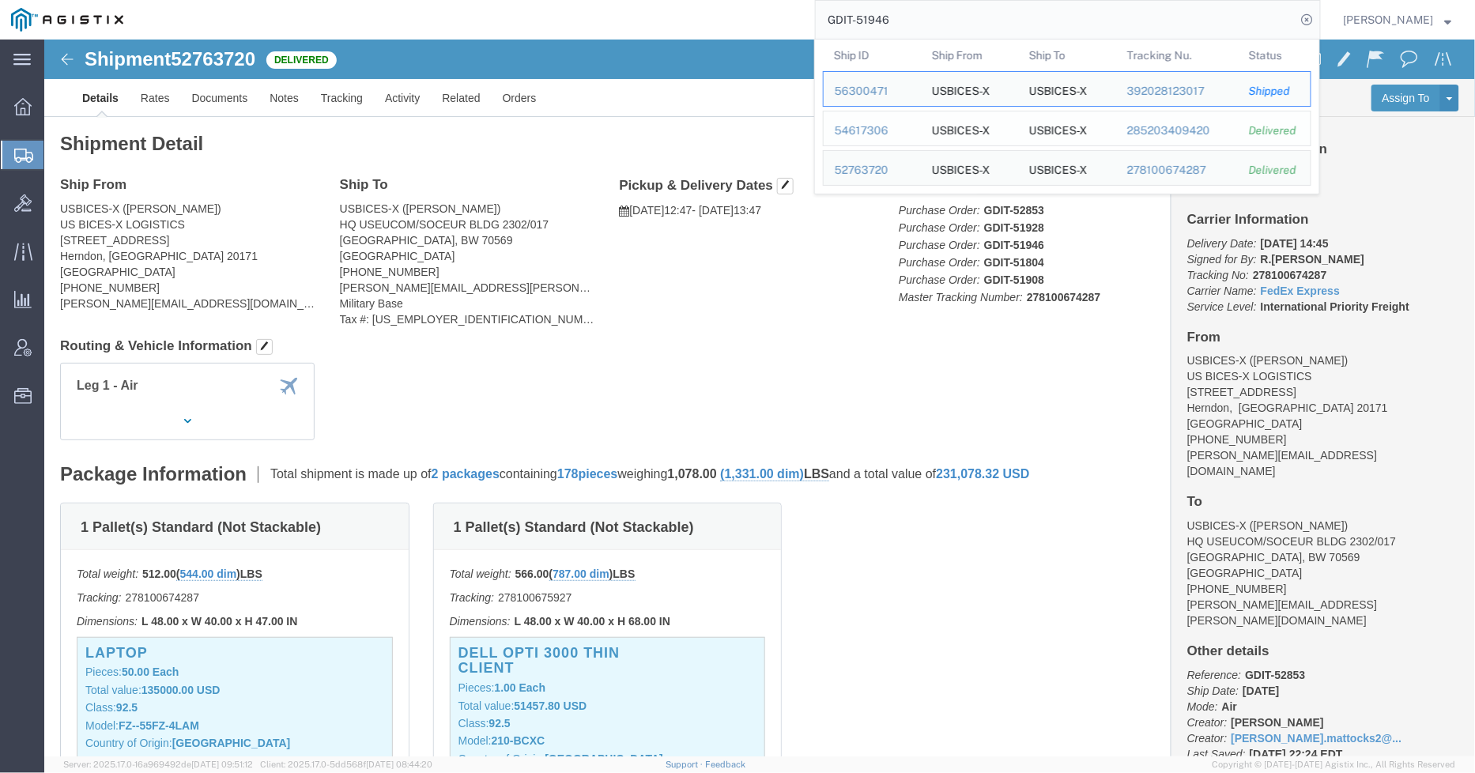
click at [868, 127] on div "54617306" at bounding box center [872, 131] width 75 height 17
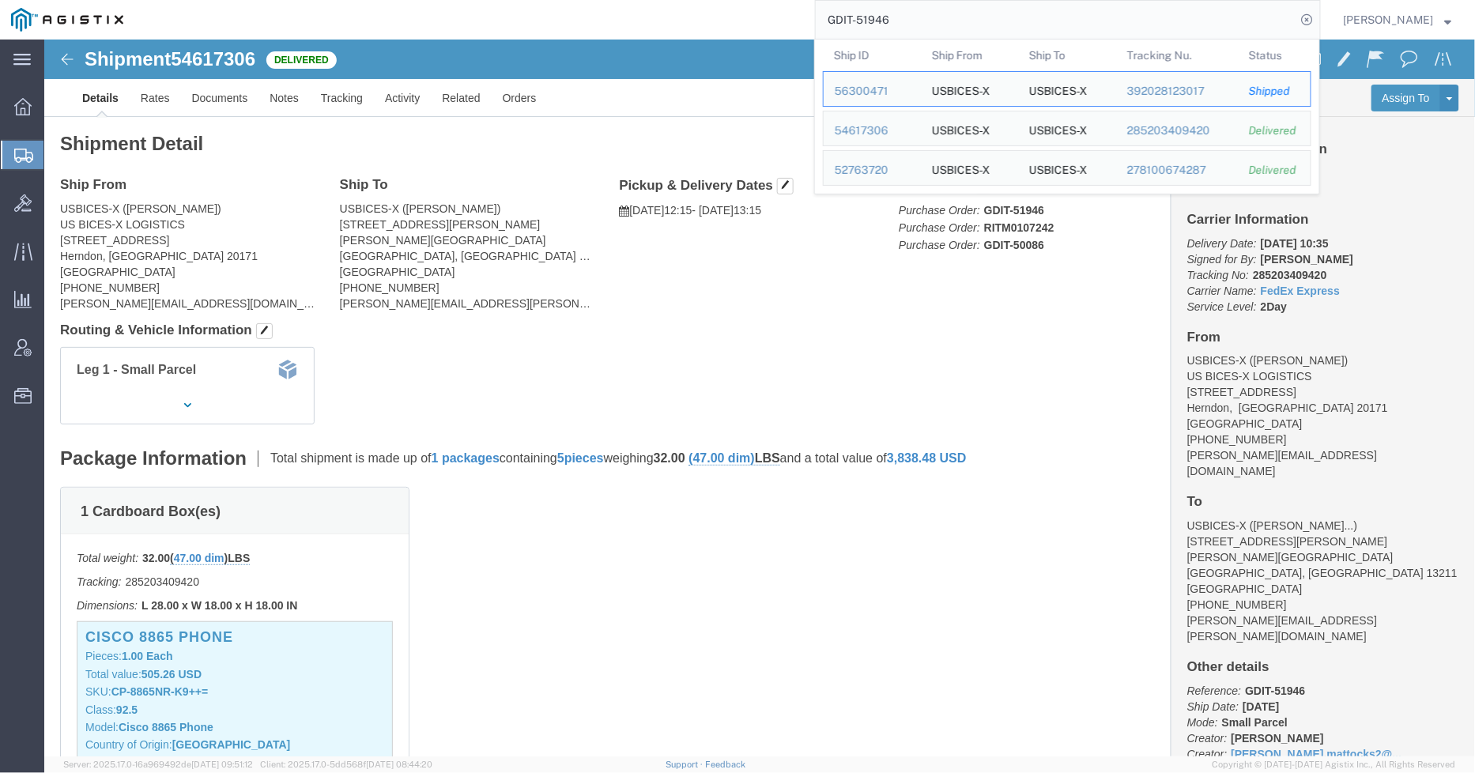
click at [927, 21] on input "GDIT-51946" at bounding box center [1056, 20] width 481 height 38
click at [880, 92] on div "56300471" at bounding box center [872, 91] width 75 height 17
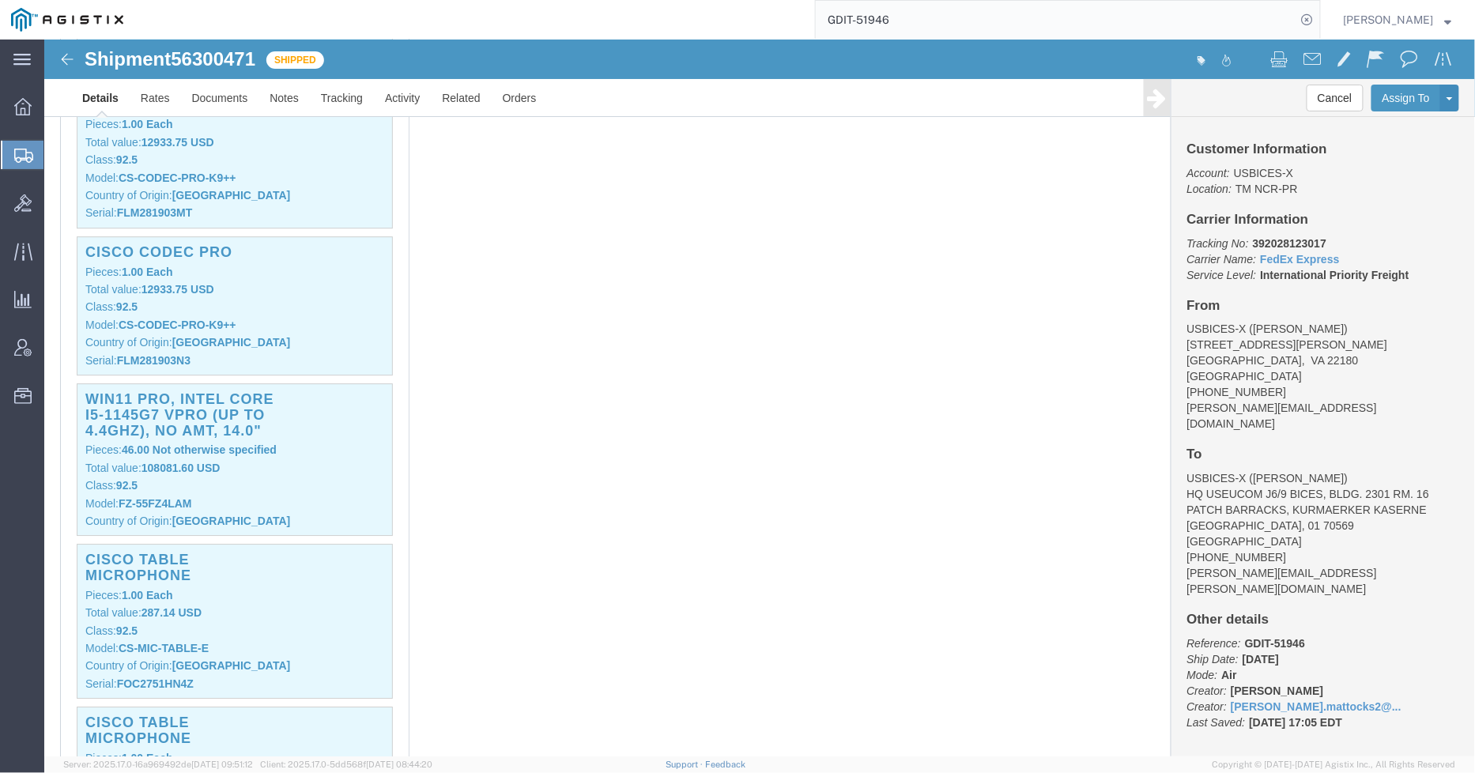
scroll to position [1581, 0]
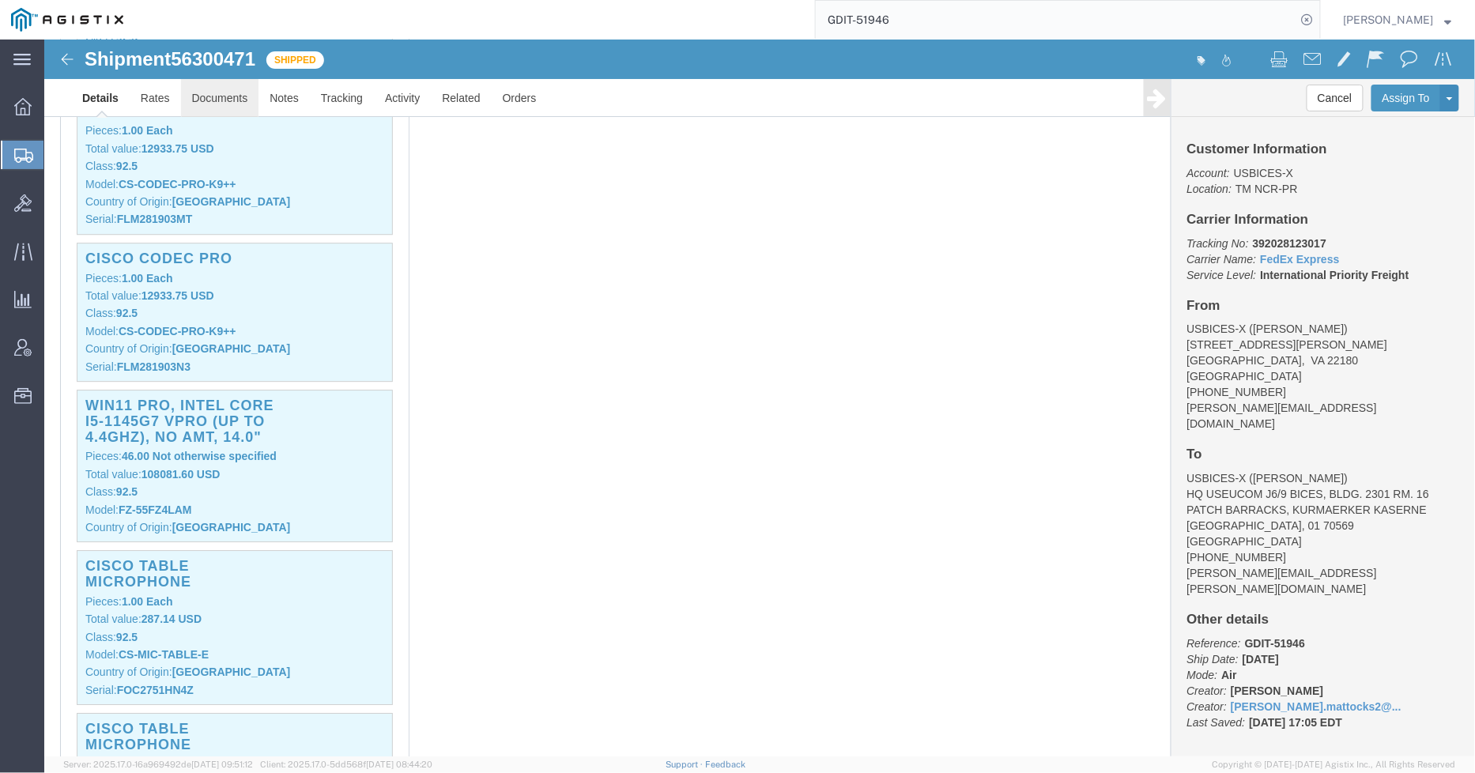
click link "Documents"
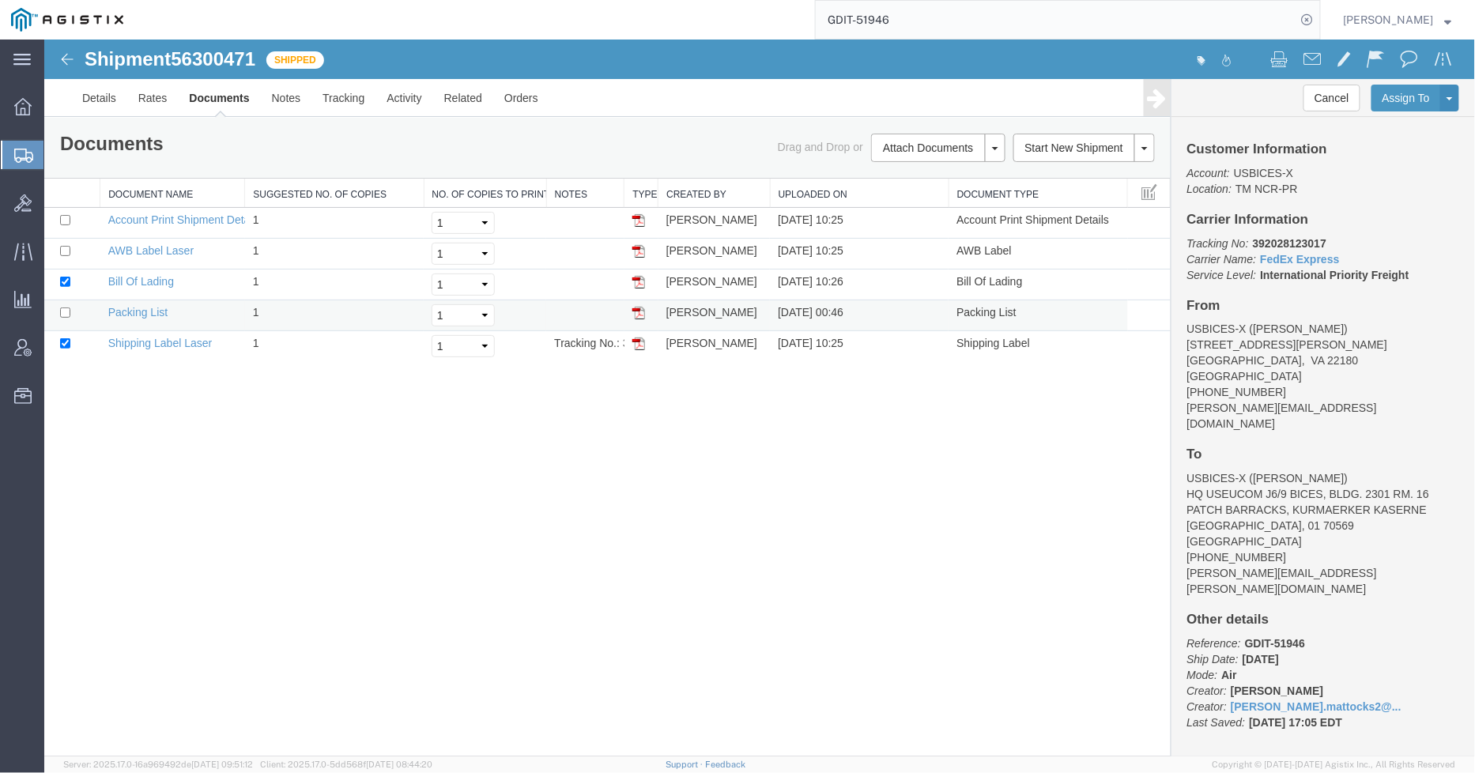
click at [635, 312] on img at bounding box center [638, 312] width 13 height 13
click at [90, 95] on link "Details" at bounding box center [98, 97] width 56 height 38
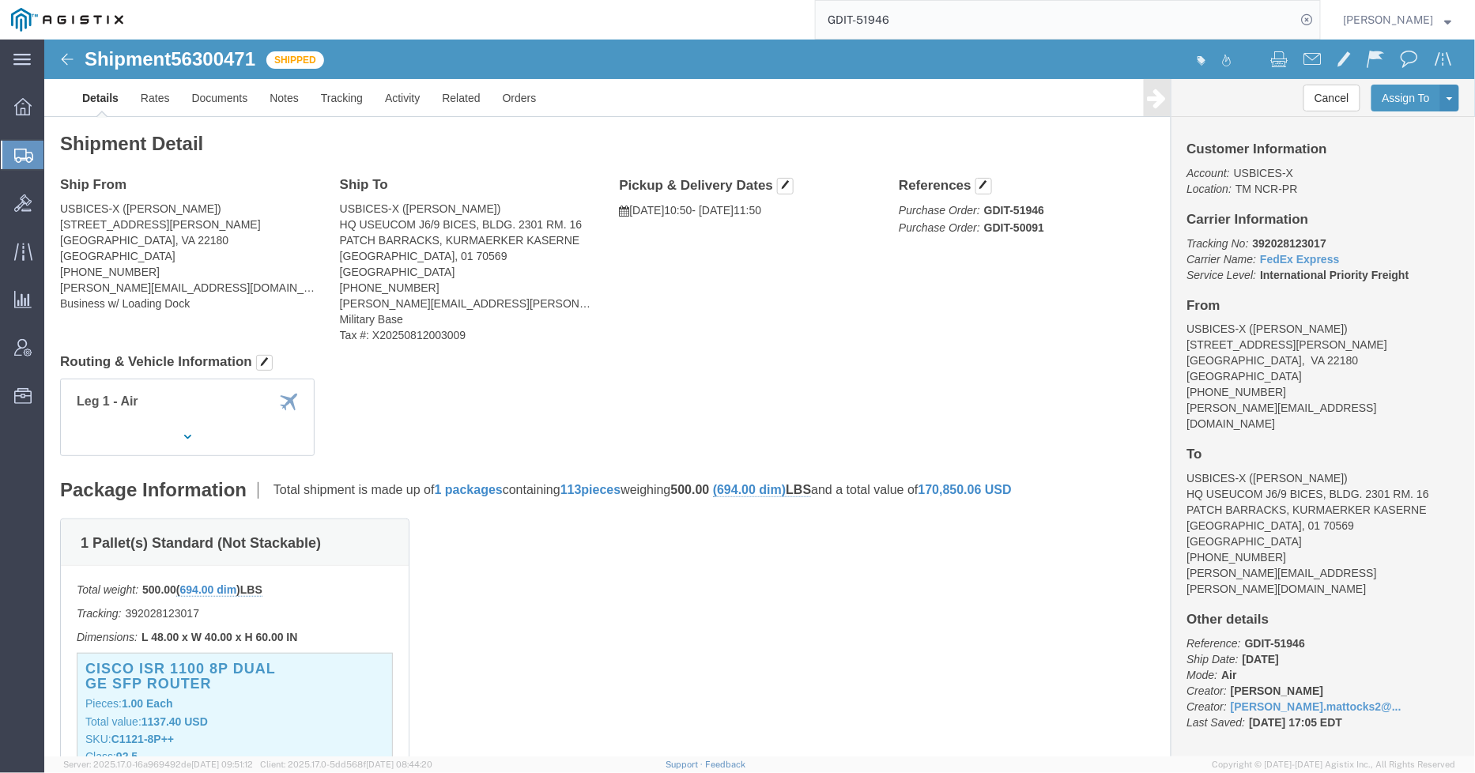
click div "1 Pallet(s) Standard (Not Stackable) Total weight: 500.00 ( 694.00 dim ) LBS Tr…"
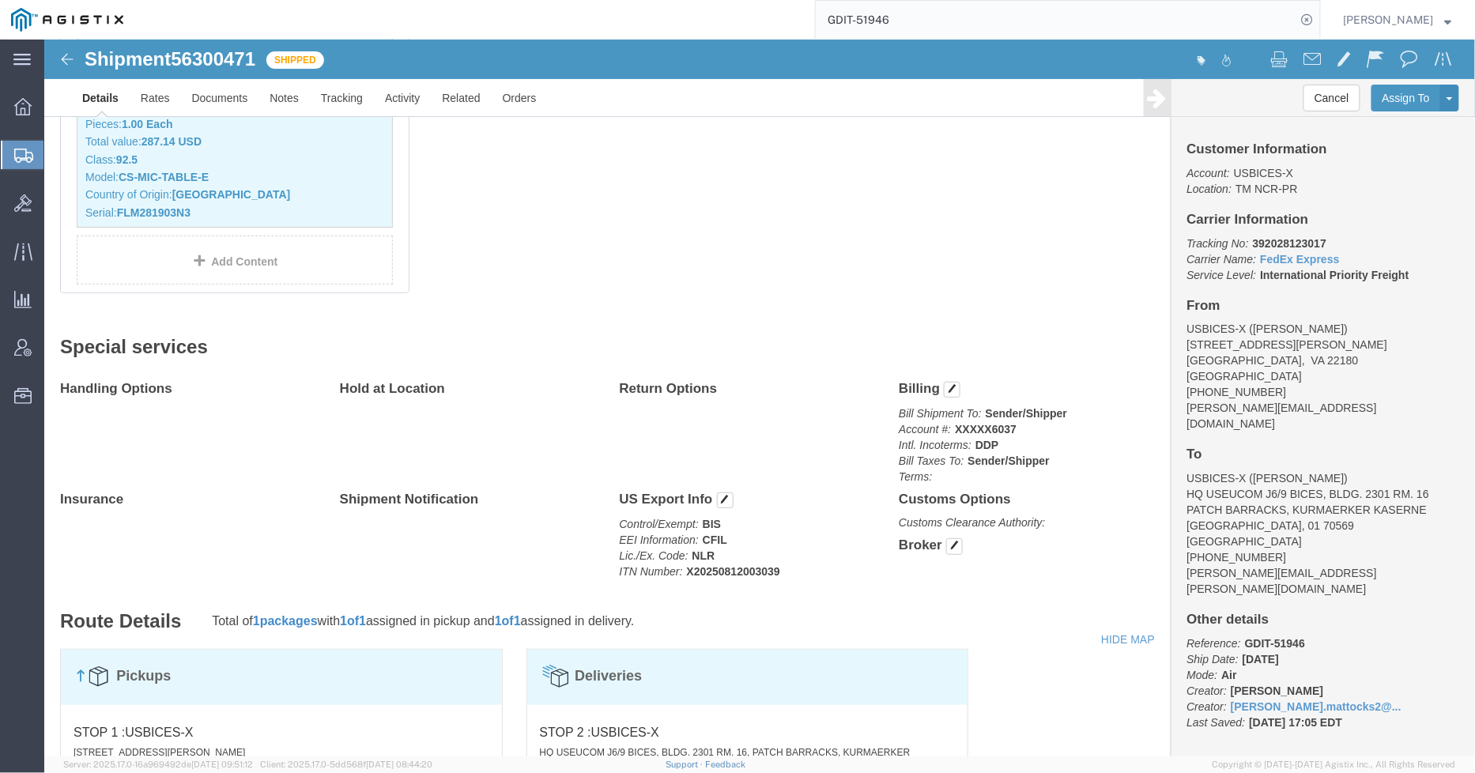
scroll to position [2459, 0]
